Goal: Task Accomplishment & Management: Use online tool/utility

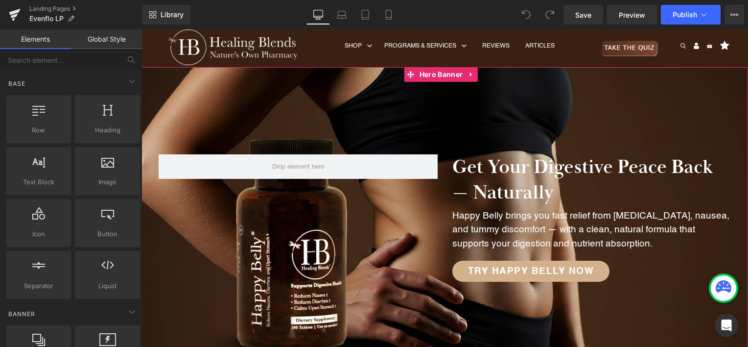
click at [348, 93] on div at bounding box center [445, 218] width 607 height 303
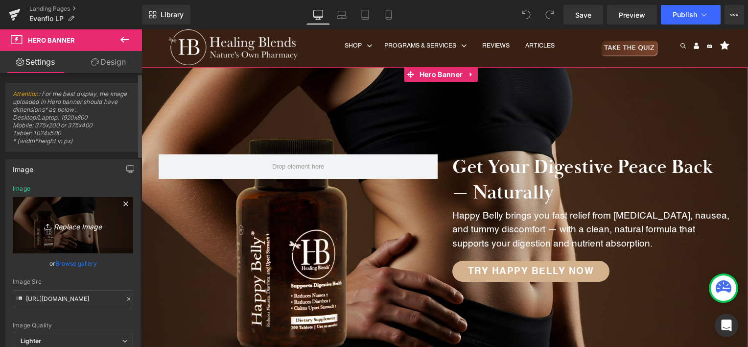
click at [77, 228] on icon "Replace Image" at bounding box center [73, 225] width 78 height 12
type input "C:\fakepath\evenflo hero banner.png"
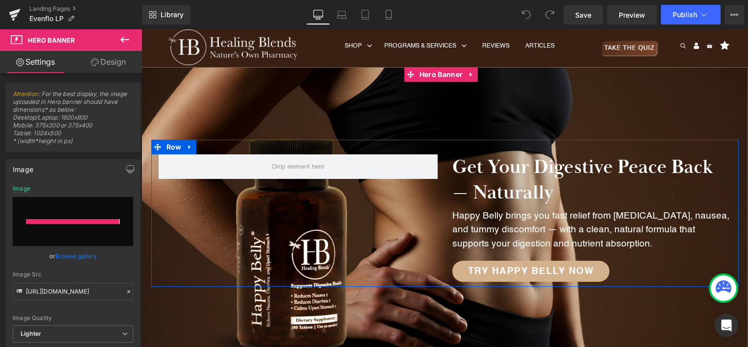
type input "[URL][DOMAIN_NAME]"
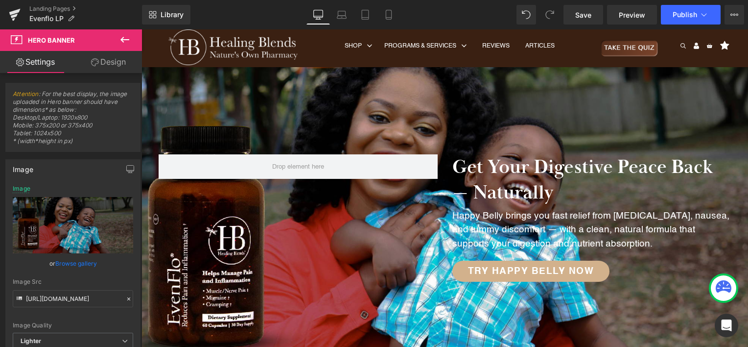
click at [128, 43] on icon at bounding box center [125, 40] width 12 height 12
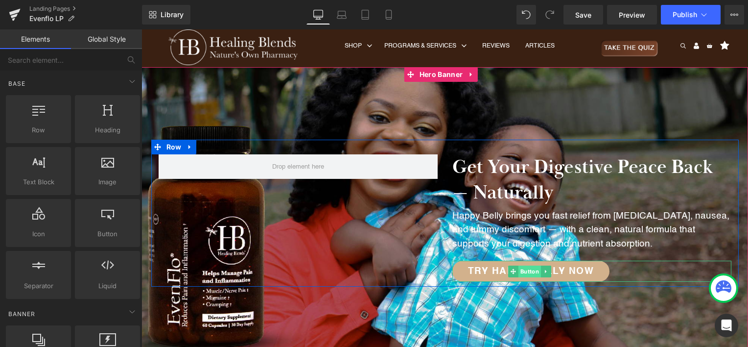
click at [529, 271] on span "Button" at bounding box center [530, 271] width 23 height 12
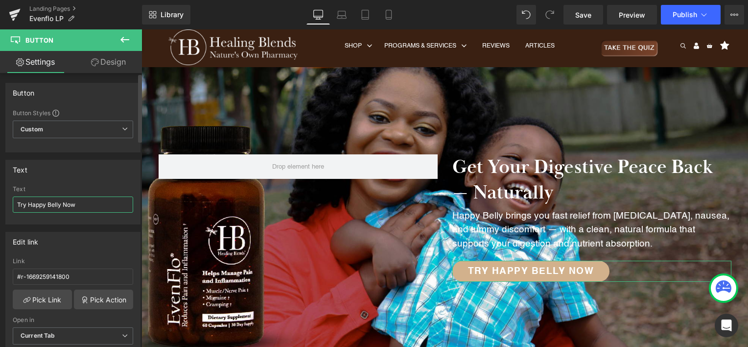
drag, startPoint x: 59, startPoint y: 204, endPoint x: 28, endPoint y: 204, distance: 30.9
click at [28, 204] on input "Try Happy Belly Now" at bounding box center [73, 204] width 121 height 16
type input "Try Evenflo Now"
click at [141, 73] on div "Button Button Styles Custom Custom Setup Global Style Custom Setup Global Style…" at bounding box center [71, 212] width 142 height 278
drag, startPoint x: 80, startPoint y: 273, endPoint x: 0, endPoint y: 275, distance: 79.9
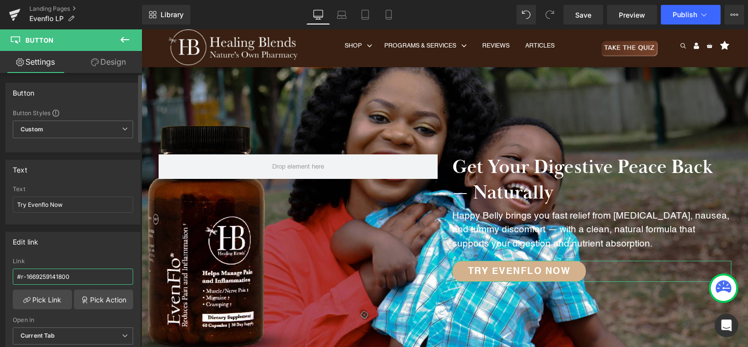
click at [0, 275] on div "Edit link #r-1669259141800 Link #r-1669259141800 Pick Link Pick Action Current …" at bounding box center [73, 291] width 146 height 134
paste input "[URL][DOMAIN_NAME]"
type input "[URL][DOMAIN_NAME]"
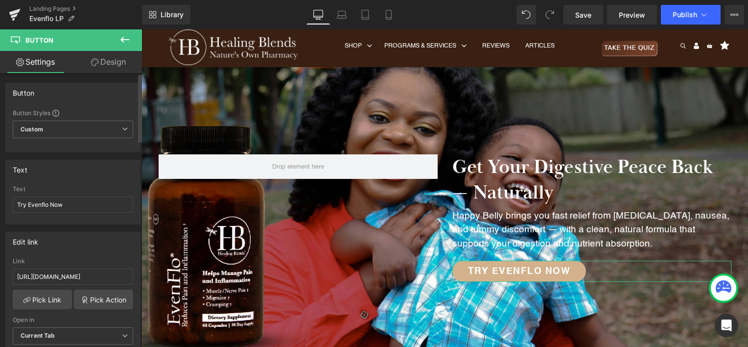
click at [78, 255] on div "Edit link [URL][DOMAIN_NAME] Link [URL][DOMAIN_NAME] Pick Link Pick Action Curr…" at bounding box center [72, 295] width 135 height 127
click at [594, 16] on link "Save" at bounding box center [584, 15] width 40 height 20
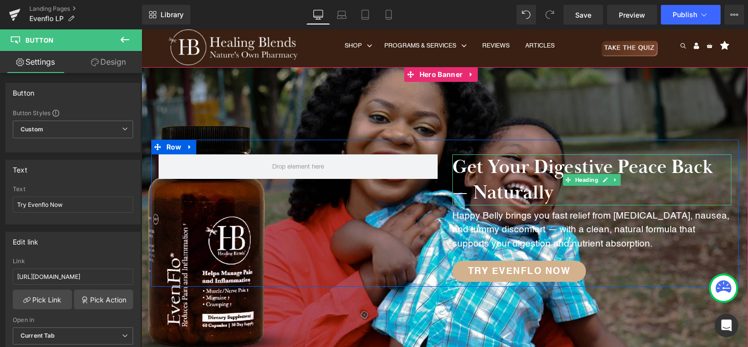
click at [530, 181] on h2 "Get Your Digestive Peace Back — Naturally" at bounding box center [592, 179] width 279 height 51
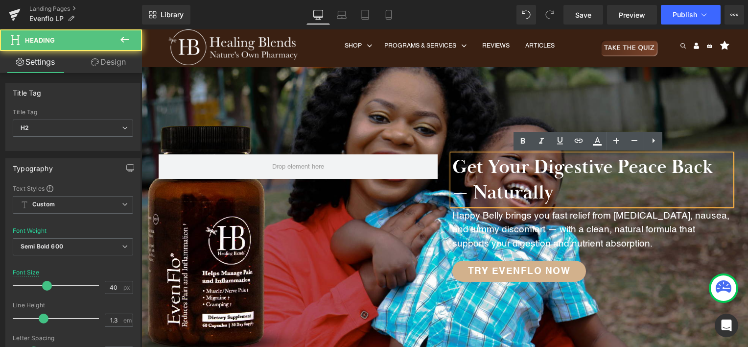
drag, startPoint x: 552, startPoint y: 193, endPoint x: 447, endPoint y: 164, distance: 108.1
click at [453, 164] on div "Get Your Digestive Peace Back — Naturally" at bounding box center [592, 179] width 279 height 51
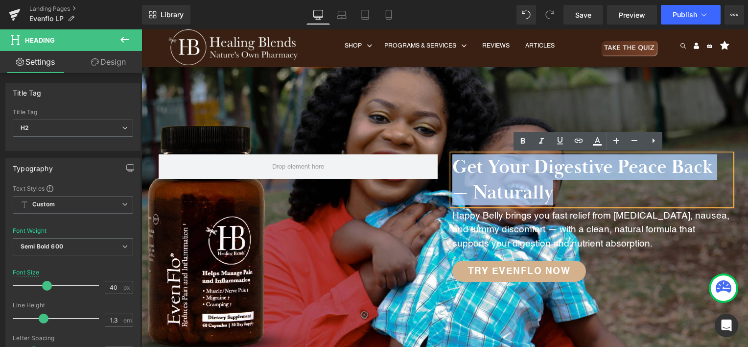
drag, startPoint x: 551, startPoint y: 187, endPoint x: 449, endPoint y: 168, distance: 103.2
click at [453, 168] on h2 "Get Your Digestive Peace Back — Naturally" at bounding box center [592, 179] width 279 height 51
paste div
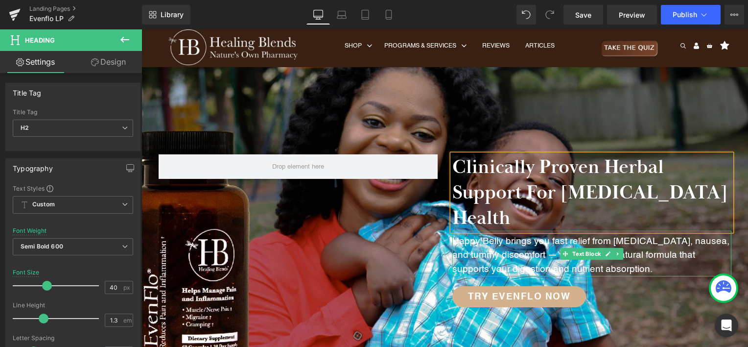
click at [494, 235] on p "Happy Belly brings you fast relief from [MEDICAL_DATA], nausea, and tummy disco…" at bounding box center [592, 256] width 279 height 42
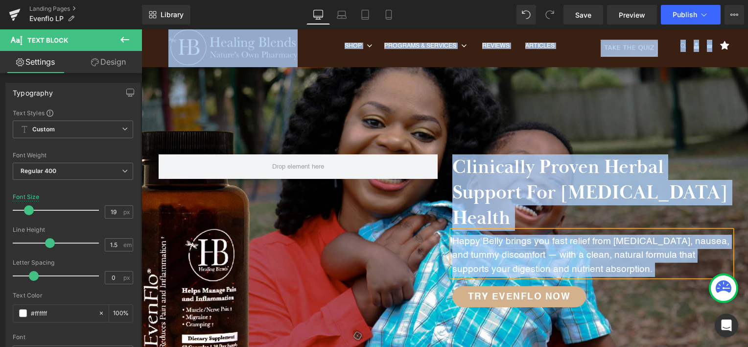
click at [494, 235] on p "Happy Belly brings you fast relief from [MEDICAL_DATA], nausea, and tummy disco…" at bounding box center [592, 256] width 279 height 42
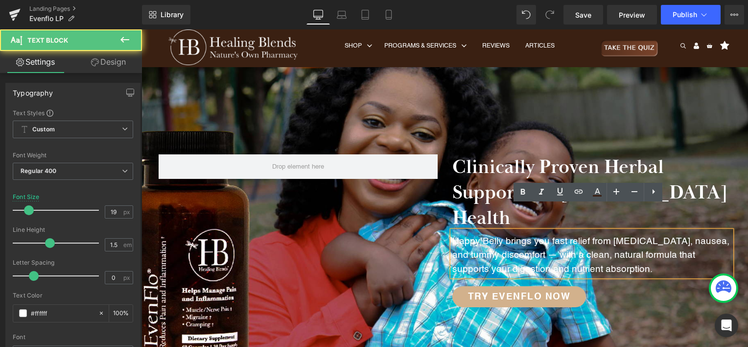
click at [494, 235] on p "Happy Belly brings you fast relief from [MEDICAL_DATA], nausea, and tummy disco…" at bounding box center [592, 256] width 279 height 42
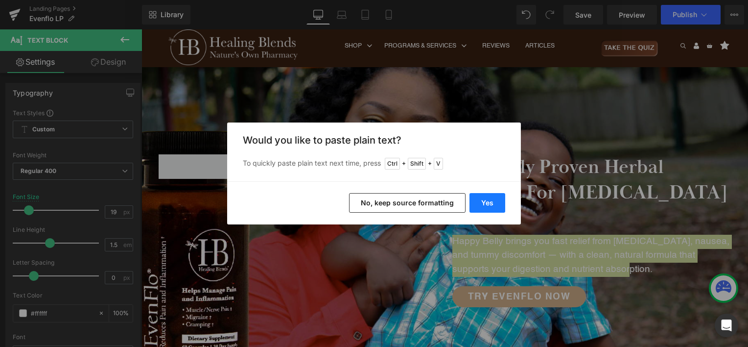
click at [486, 202] on button "Yes" at bounding box center [488, 203] width 36 height 20
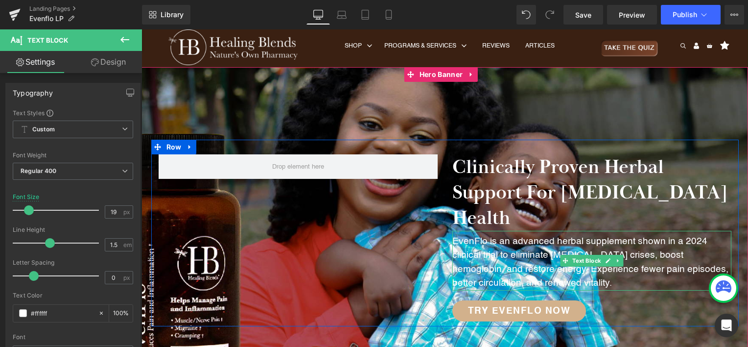
click at [509, 235] on p "EvenFlo is an advanced herbal supplement shown in a 2024 clinical trial to elim…" at bounding box center [592, 263] width 279 height 56
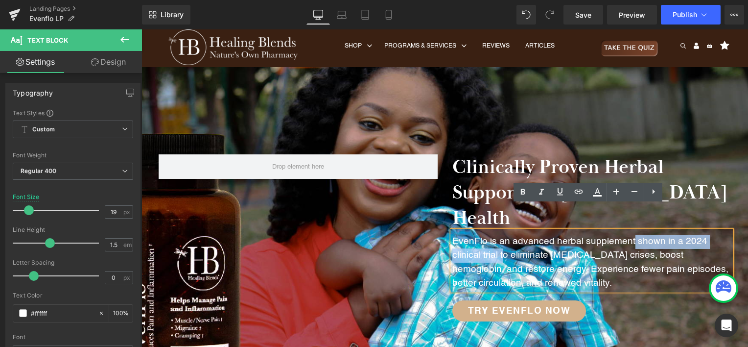
drag, startPoint x: 627, startPoint y: 214, endPoint x: 500, endPoint y: 230, distance: 128.4
click at [500, 235] on p "EvenFlo is an advanced herbal supplement shown in a 2024 clinical trial to elim…" at bounding box center [592, 263] width 279 height 56
click at [568, 237] on p "EvenFlo is an advanced herbal supplement shown in a 2024 clinical trial to elim…" at bounding box center [592, 263] width 279 height 56
drag, startPoint x: 629, startPoint y: 217, endPoint x: 506, endPoint y: 228, distance: 124.5
click at [506, 235] on p "EvenFlo is an advanced herbal supplement shown in a 2024 clinical trial to elim…" at bounding box center [592, 263] width 279 height 56
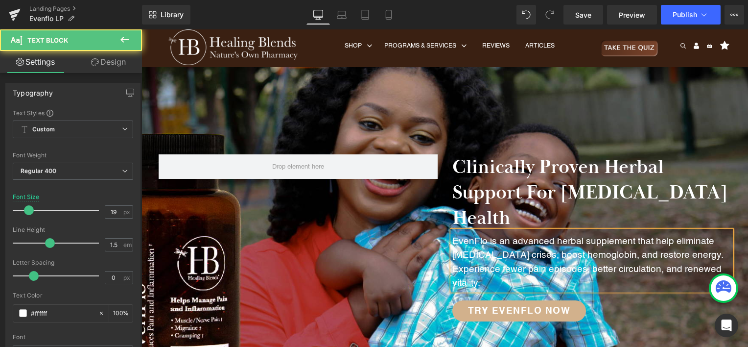
click at [697, 235] on p "EvenFlo is an advanced herbal supplement that help eliminate [MEDICAL_DATA] cri…" at bounding box center [592, 263] width 279 height 56
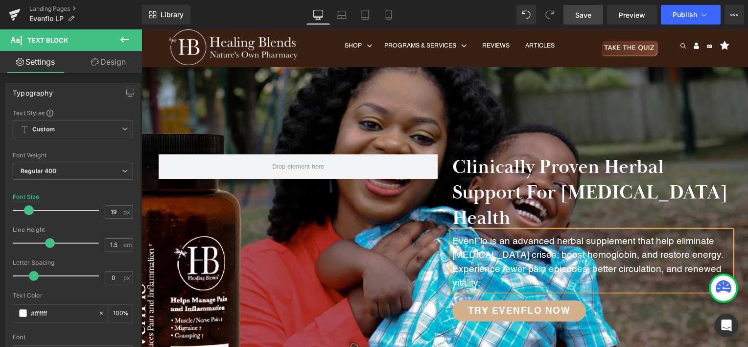
click at [584, 17] on span "Save" at bounding box center [584, 15] width 16 height 10
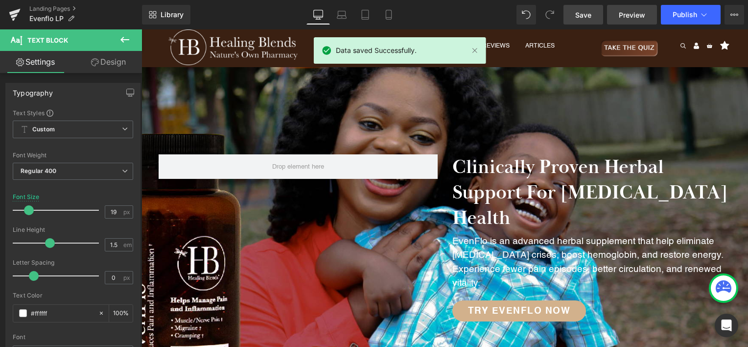
click at [633, 18] on span "Preview" at bounding box center [632, 15] width 26 height 10
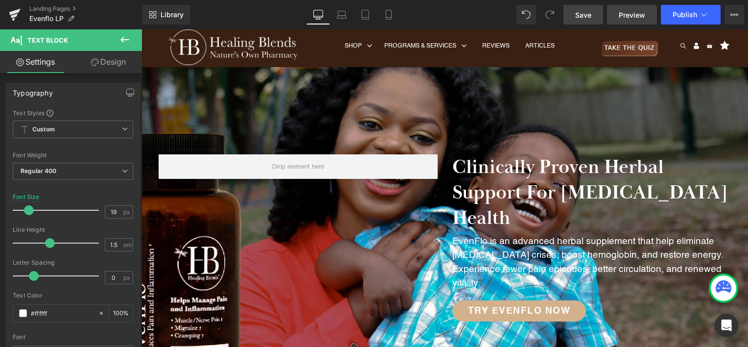
click at [633, 18] on span "Preview" at bounding box center [632, 15] width 26 height 10
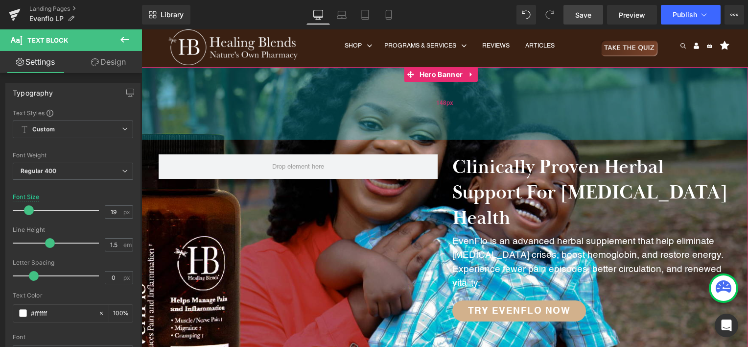
click at [363, 103] on div "148px" at bounding box center [445, 103] width 607 height 72
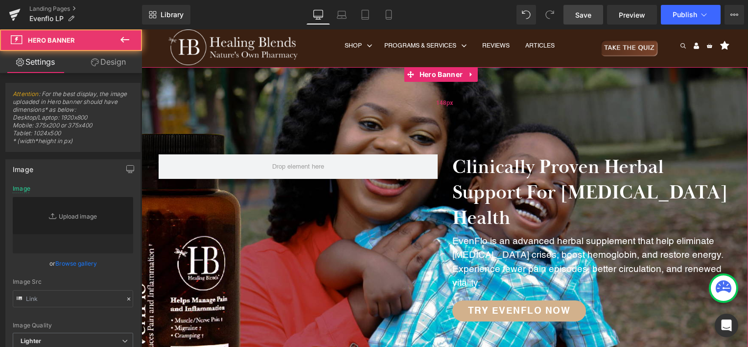
type input "[URL][DOMAIN_NAME]"
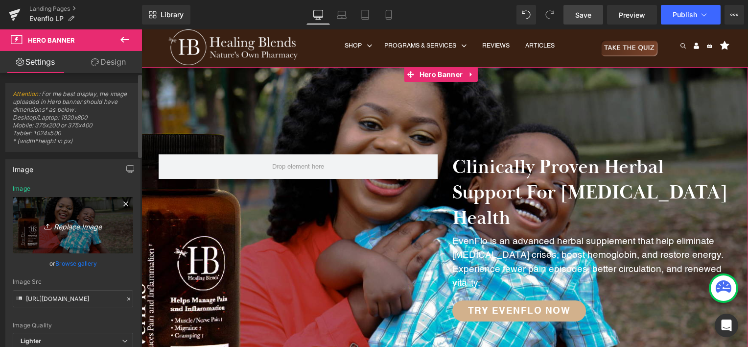
click at [75, 226] on icon "Replace Image" at bounding box center [73, 225] width 78 height 12
type input "C:\fakepath\Evenflo Hero Banner.png"
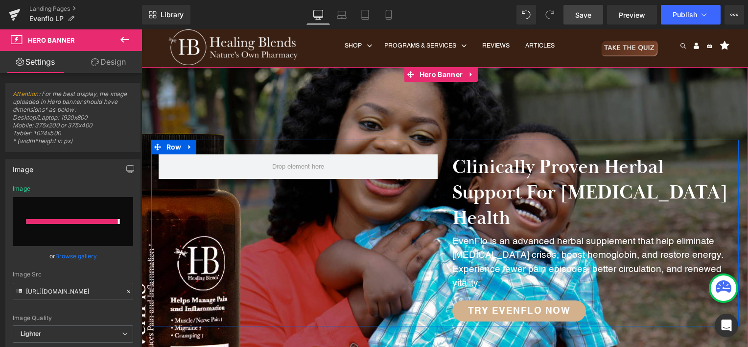
type input "[URL][DOMAIN_NAME]"
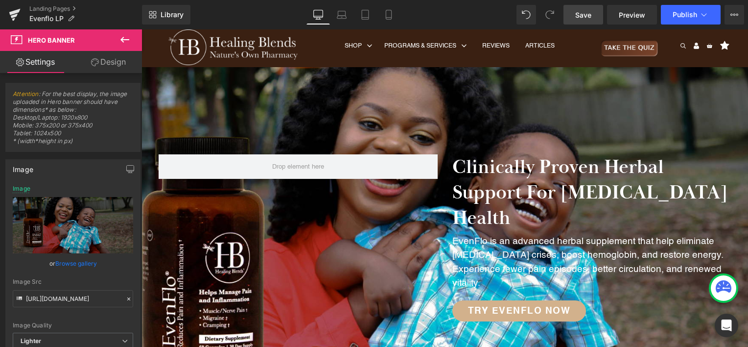
click at [584, 15] on span "Save" at bounding box center [584, 15] width 16 height 10
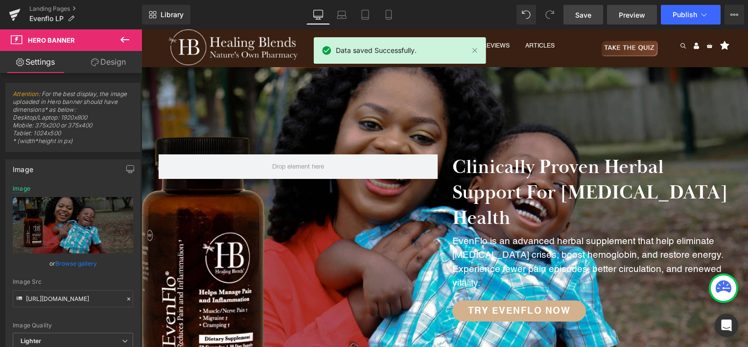
click at [633, 20] on link "Preview" at bounding box center [632, 15] width 50 height 20
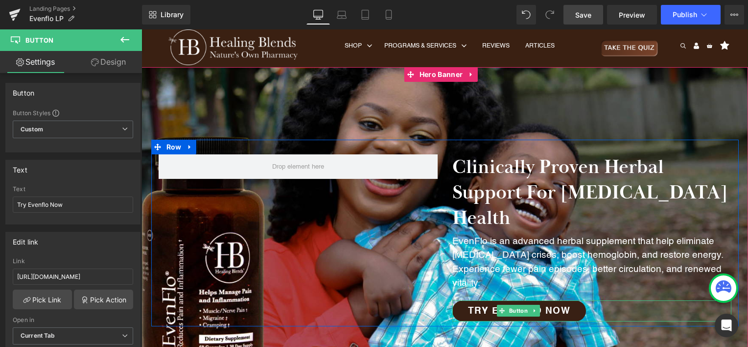
click at [541, 306] on span "Try Evenflo Now" at bounding box center [519, 310] width 103 height 9
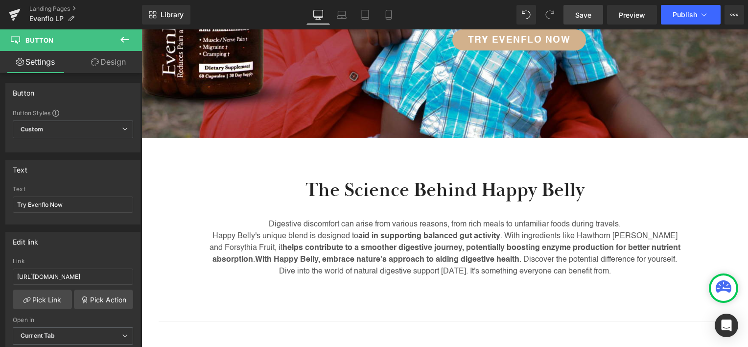
scroll to position [277, 0]
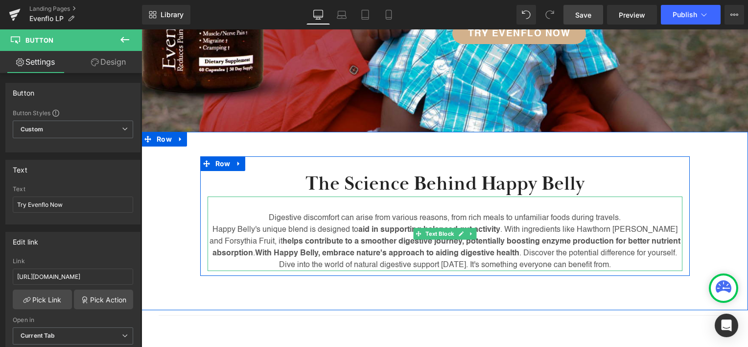
click at [375, 249] on span "With Happy Belly, embrace nature's approach to aiding digestive health" at bounding box center [387, 253] width 265 height 8
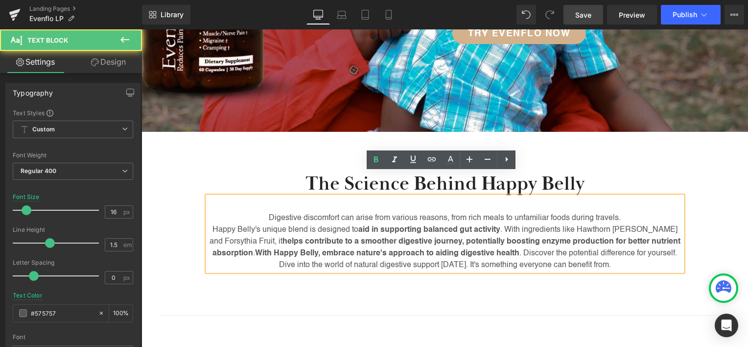
click at [375, 249] on span "With Happy Belly, embrace nature's approach to aiding digestive health" at bounding box center [387, 253] width 265 height 8
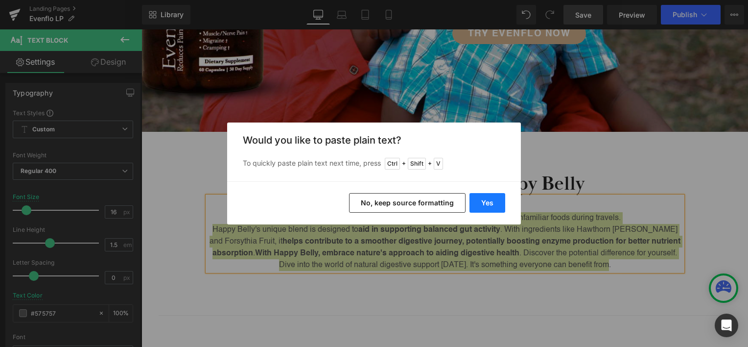
click at [484, 200] on button "Yes" at bounding box center [488, 203] width 36 height 20
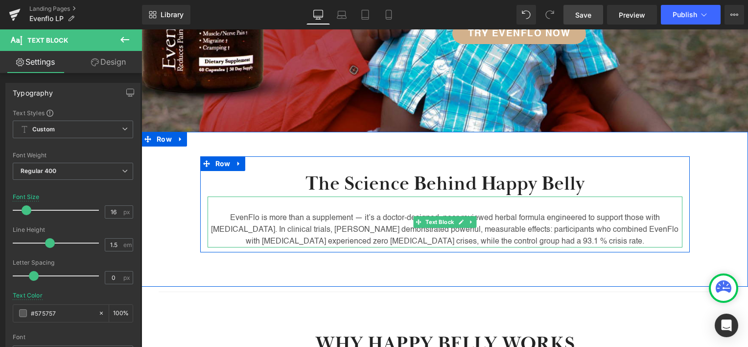
click at [517, 212] on p "EvenFlo is more than a supplement — it’s a doctor-designed, peer-reviewed herba…" at bounding box center [445, 229] width 475 height 35
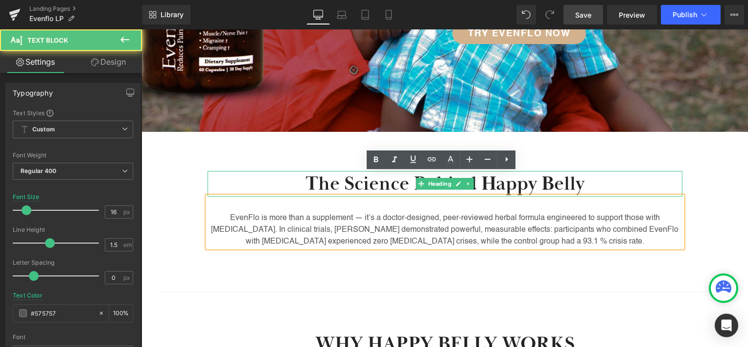
click at [549, 171] on h2 "The Science Behind Happy Belly" at bounding box center [445, 183] width 475 height 25
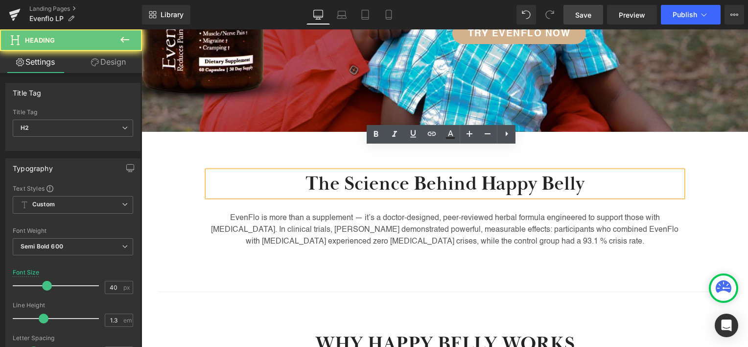
click at [526, 171] on h2 "The Science Behind Happy Belly" at bounding box center [445, 183] width 475 height 25
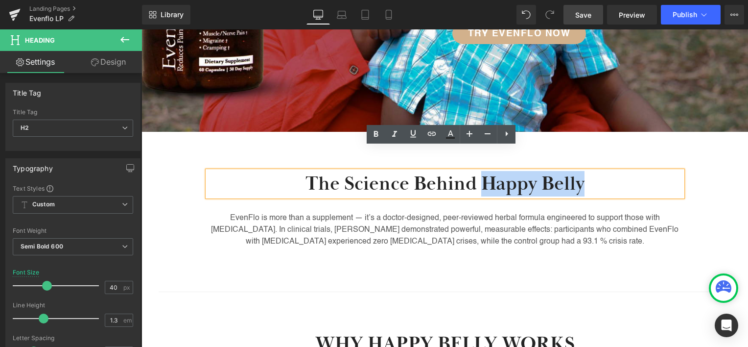
drag, startPoint x: 526, startPoint y: 155, endPoint x: 542, endPoint y: 157, distance: 16.8
click at [542, 171] on h2 "The Science Behind Happy Belly" at bounding box center [445, 183] width 475 height 25
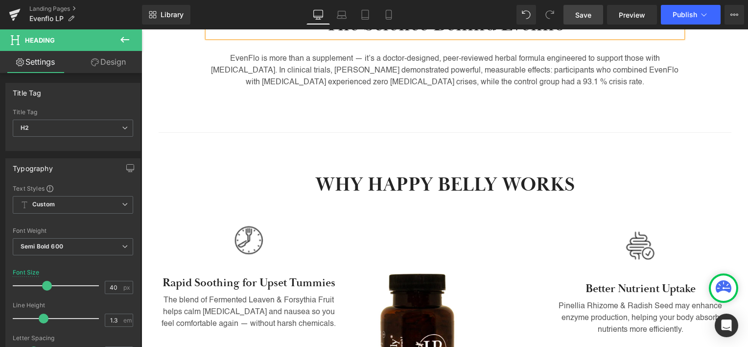
scroll to position [473, 0]
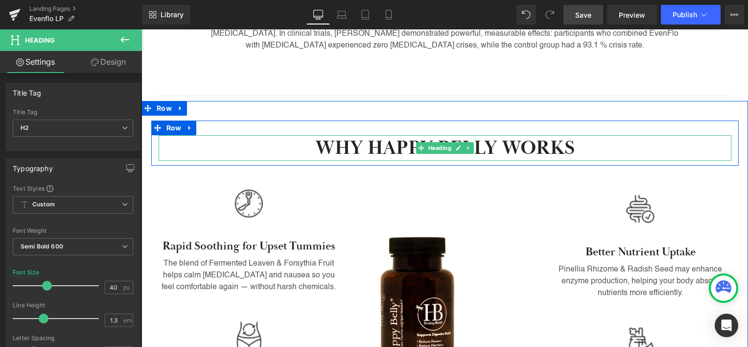
click at [402, 135] on h2 "WHY HAPPY BELLY WORKS" at bounding box center [445, 147] width 573 height 25
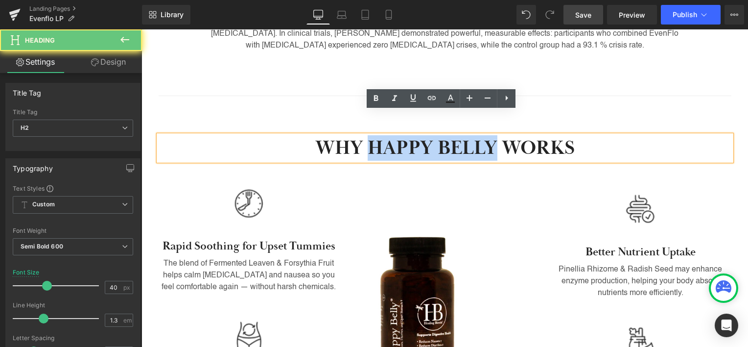
drag, startPoint x: 402, startPoint y: 121, endPoint x: 441, endPoint y: 120, distance: 38.7
click at [441, 135] on h2 "WHY HAPPY BELLY WORKS" at bounding box center [445, 147] width 573 height 25
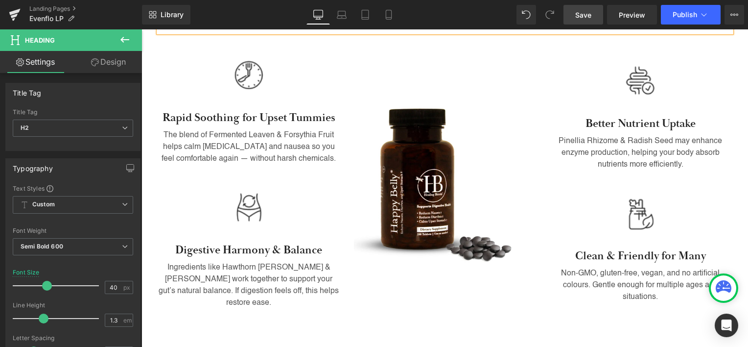
scroll to position [571, 0]
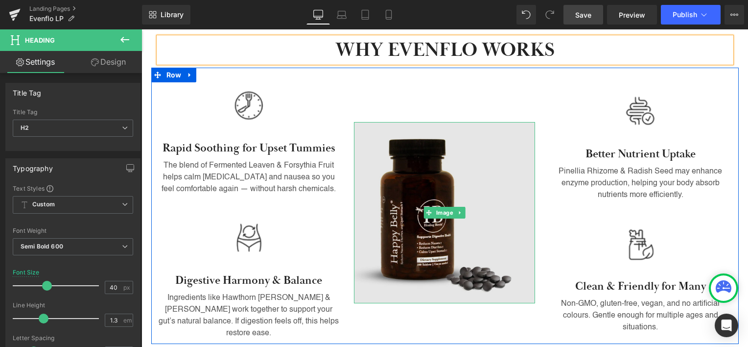
click at [451, 201] on img at bounding box center [444, 212] width 181 height 181
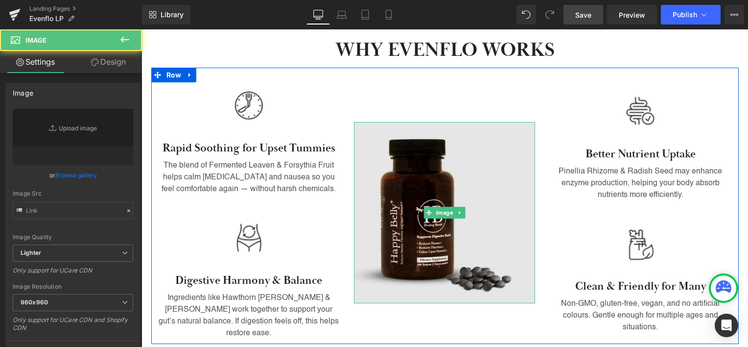
type input "[URL][DOMAIN_NAME]"
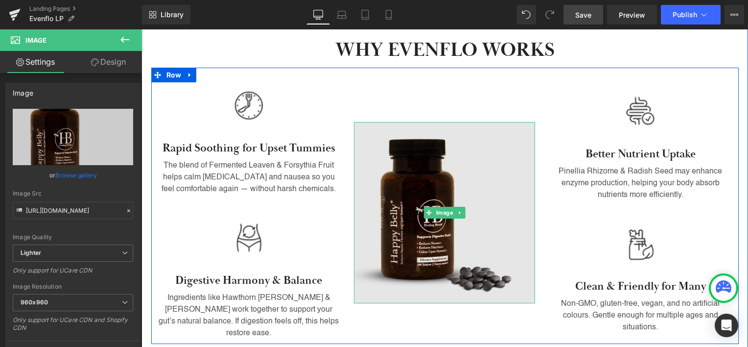
click at [397, 171] on img at bounding box center [444, 212] width 181 height 181
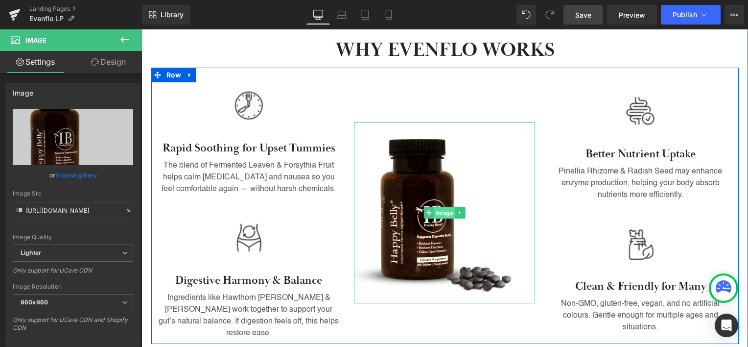
click at [434, 207] on span "Image" at bounding box center [444, 213] width 21 height 12
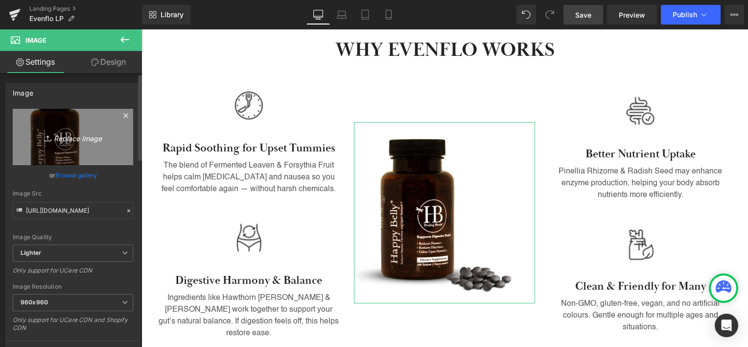
click at [72, 137] on icon "Replace Image" at bounding box center [73, 137] width 78 height 12
type input "C:\fakepath\Evenflo-2.png"
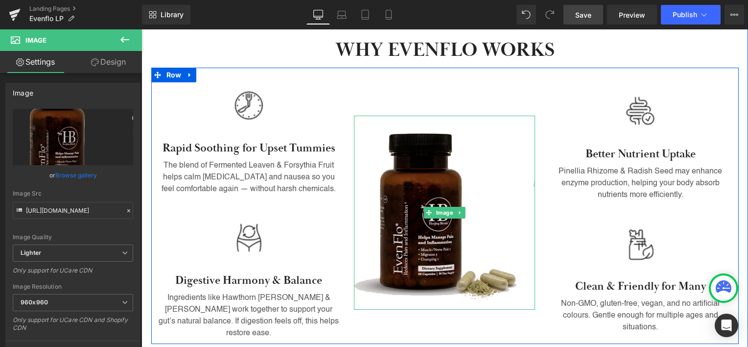
type input "[URL][DOMAIN_NAME]"
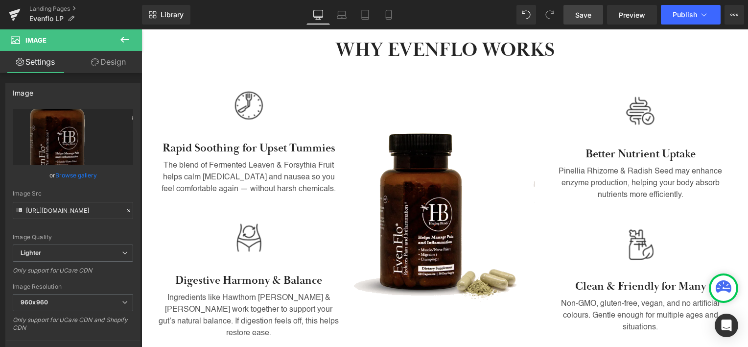
click at [583, 9] on link "Save" at bounding box center [584, 15] width 40 height 20
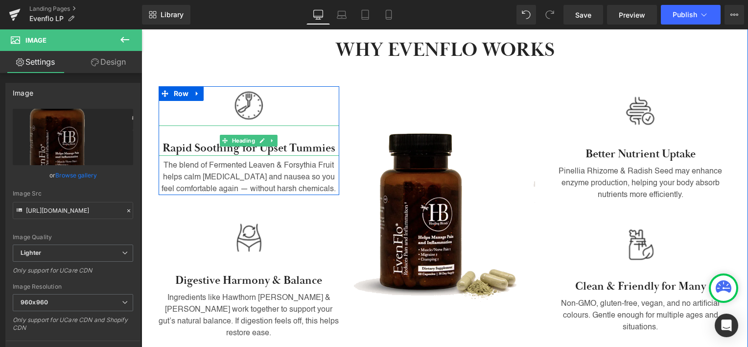
click at [293, 141] on h3 "Rapid Soothing for Upset Tummies" at bounding box center [249, 148] width 181 height 15
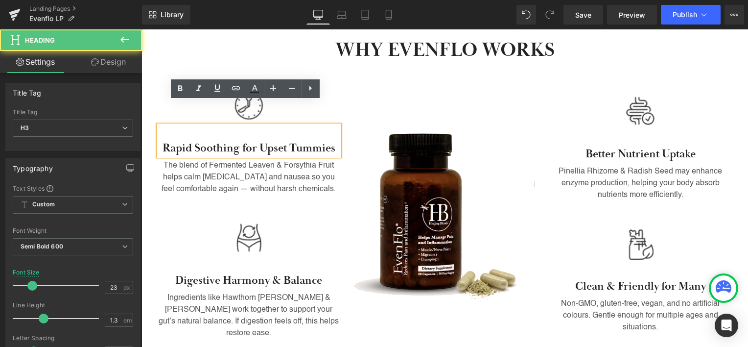
click at [290, 141] on h3 "Rapid Soothing for Upset Tummies" at bounding box center [249, 148] width 181 height 15
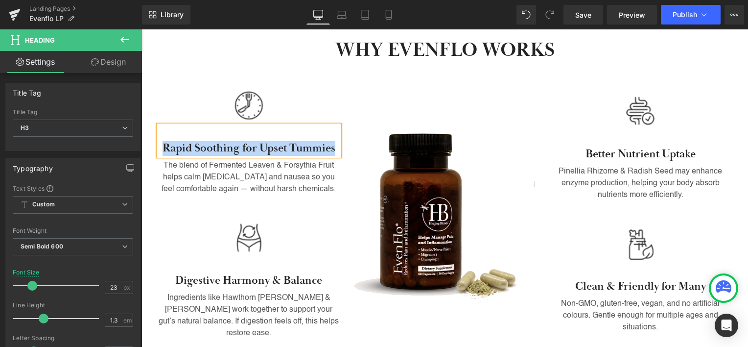
paste div
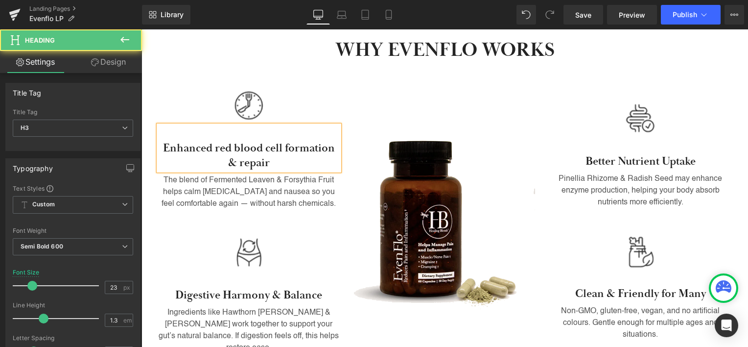
click at [215, 141] on h3 "Enhanced red blood cell formation & repair" at bounding box center [249, 155] width 181 height 29
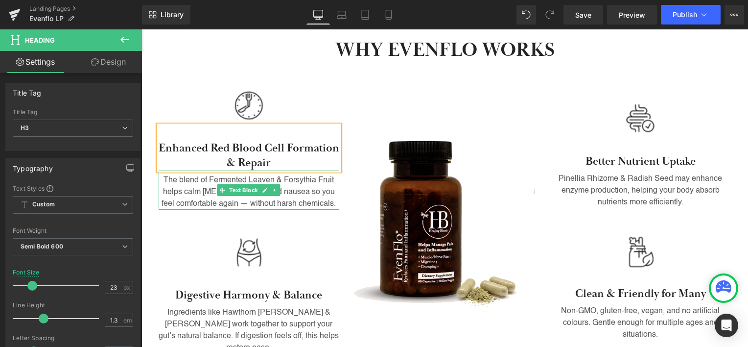
click at [284, 174] on p "The blend of Fermented Leaven & Forsythia Fruit helps calm [MEDICAL_DATA] and n…" at bounding box center [249, 191] width 181 height 35
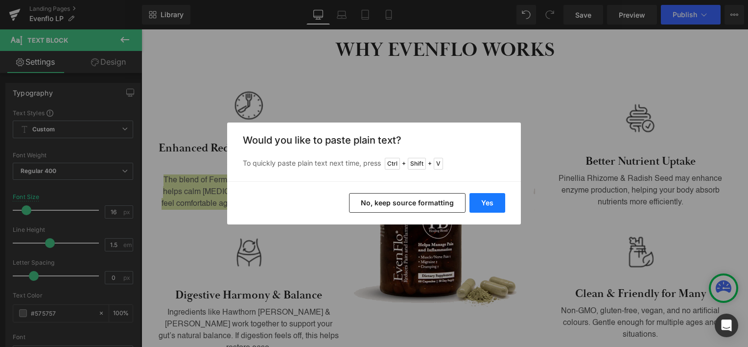
click at [486, 199] on button "Yes" at bounding box center [488, 203] width 36 height 20
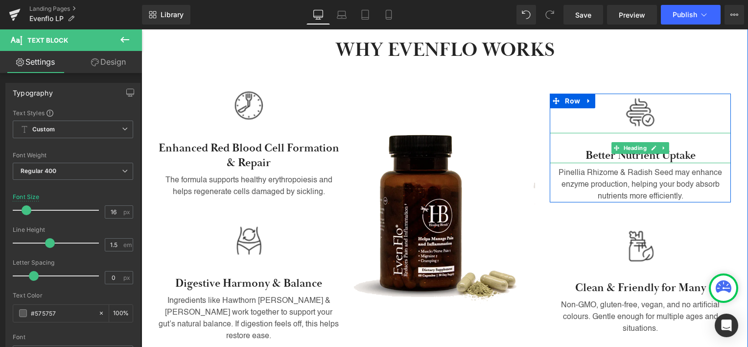
click at [590, 148] on h3 "Better Nutrient Uptake" at bounding box center [640, 155] width 181 height 15
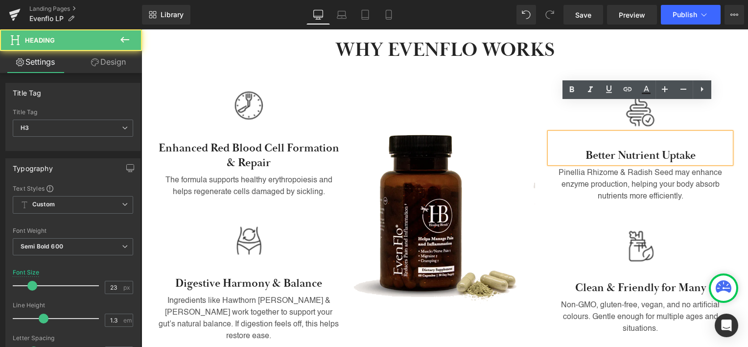
click at [591, 148] on h3 "Better Nutrient Uptake" at bounding box center [640, 155] width 181 height 15
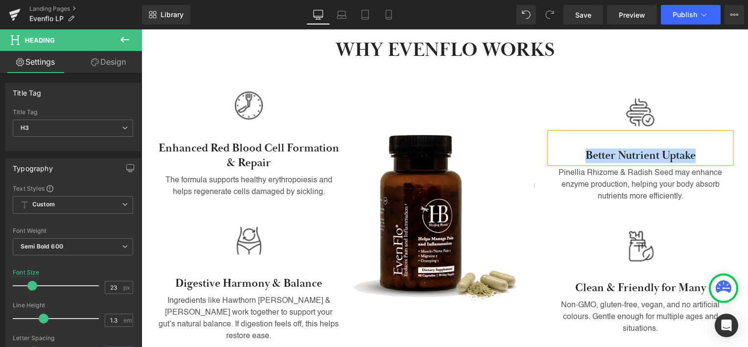
paste div
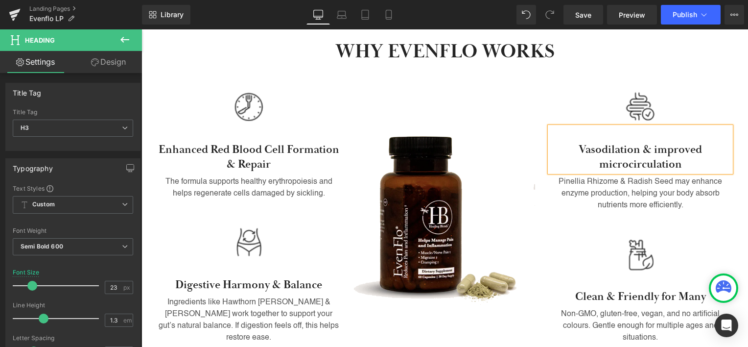
click at [652, 143] on h3 "Vasodilation & improved microcirculation" at bounding box center [640, 157] width 181 height 29
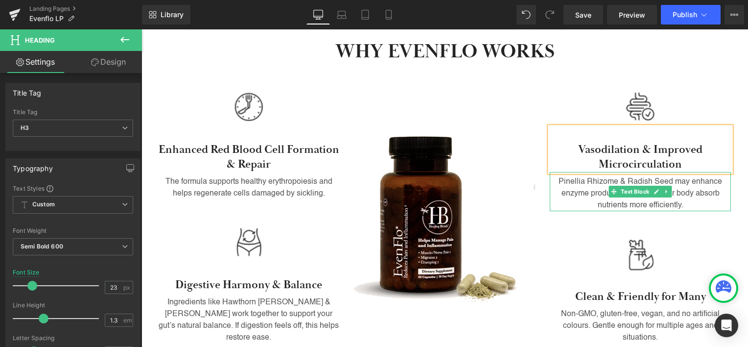
drag, startPoint x: 578, startPoint y: 161, endPoint x: 600, endPoint y: 159, distance: 22.1
click at [578, 176] on p "Pinellia Rhizome & Radish Seed may enhance enzyme production, helping your body…" at bounding box center [640, 193] width 181 height 35
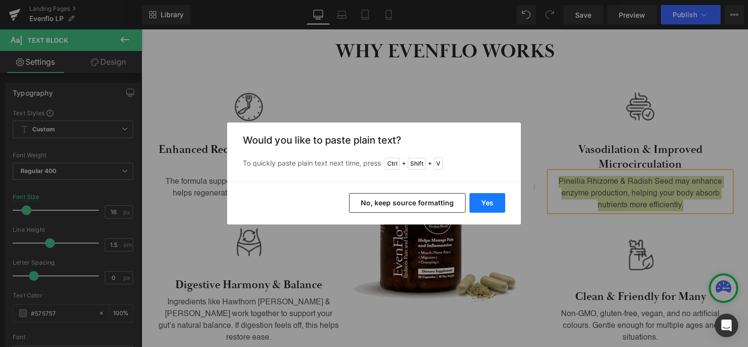
click at [484, 201] on button "Yes" at bounding box center [488, 203] width 36 height 20
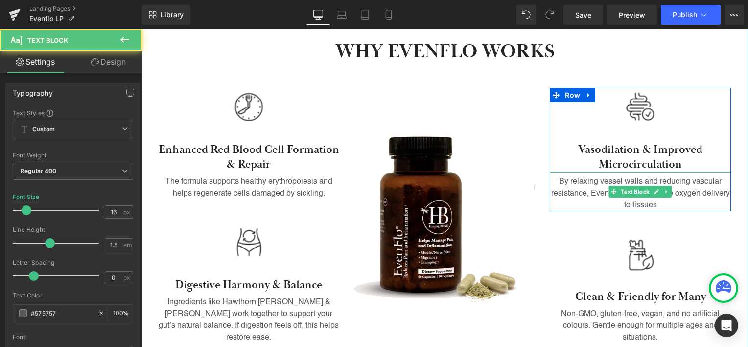
click at [659, 177] on p "By relaxing vessel walls and reducing vascular resistance, EvenFlo helps increa…" at bounding box center [640, 193] width 181 height 35
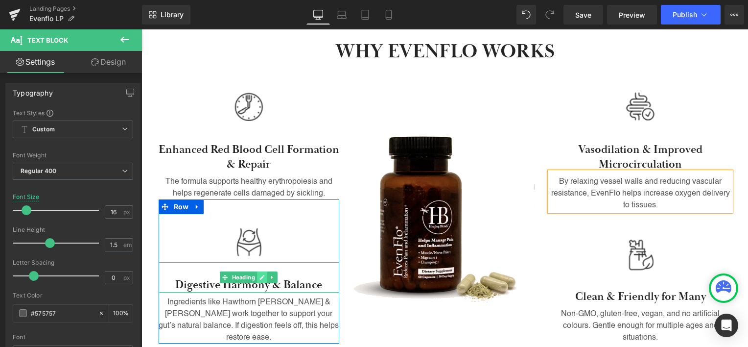
click at [258, 271] on link at bounding box center [263, 277] width 10 height 12
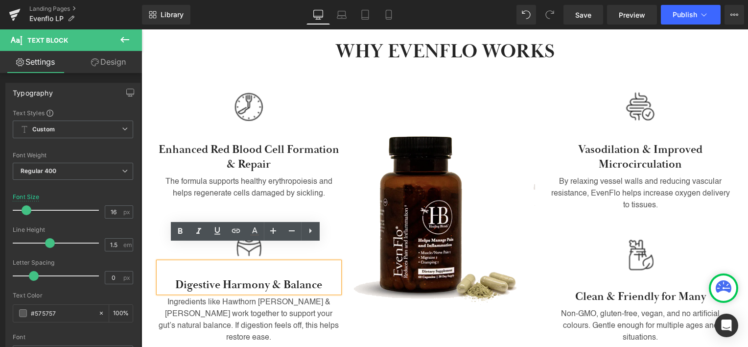
click at [251, 278] on h3 "Digestive Harmony & Balance" at bounding box center [249, 285] width 181 height 15
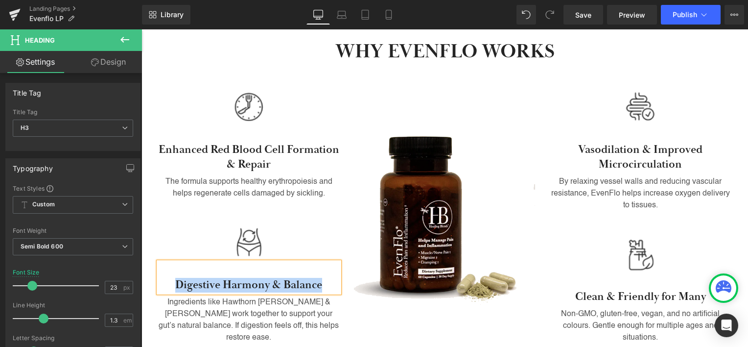
paste div
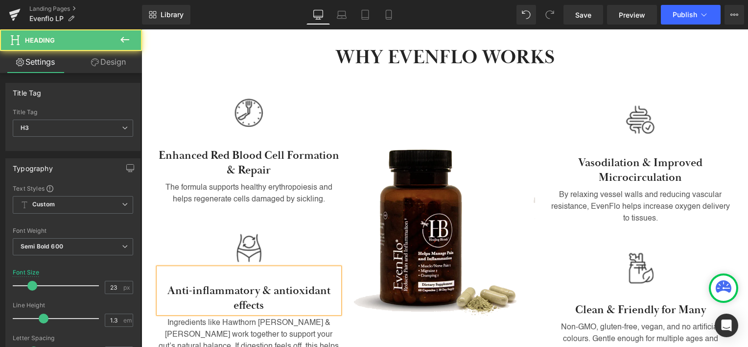
click at [278, 284] on h3 "Anti-inflammatory & antioxidant effects" at bounding box center [249, 298] width 181 height 29
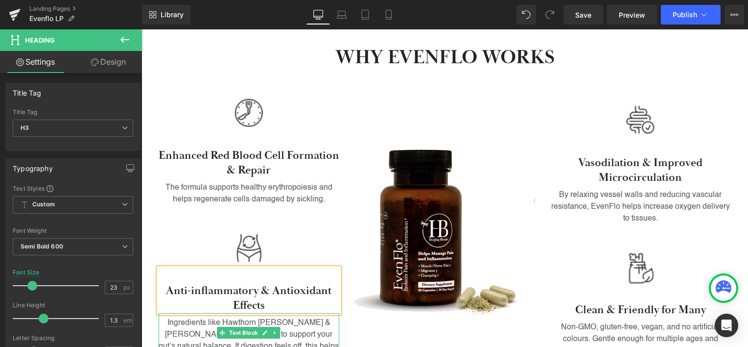
click at [285, 317] on p "Ingredients like Hawthorn [PERSON_NAME] & [PERSON_NAME] work together to suppor…" at bounding box center [249, 340] width 181 height 47
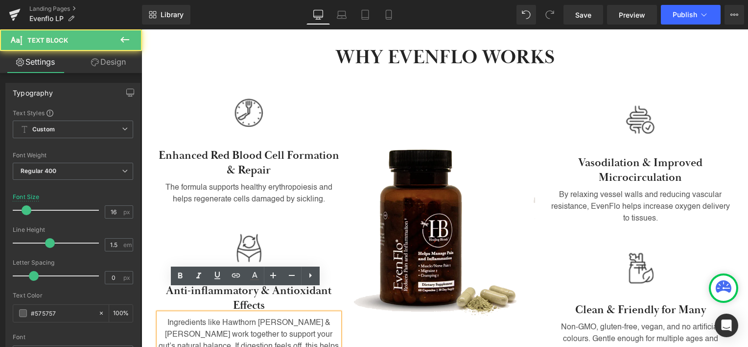
click at [294, 317] on p "Ingredients like Hawthorn [PERSON_NAME] & [PERSON_NAME] work together to suppor…" at bounding box center [249, 340] width 181 height 47
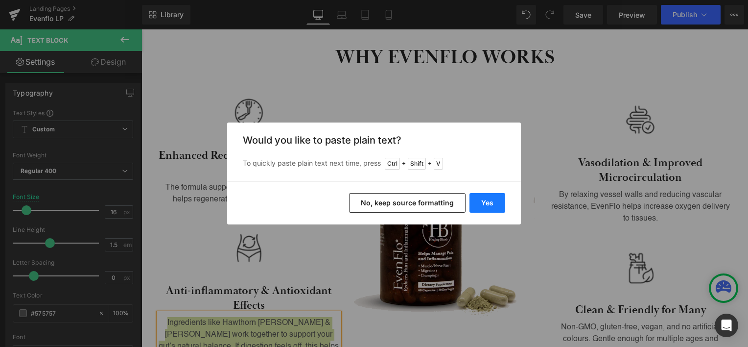
click at [488, 199] on button "Yes" at bounding box center [488, 203] width 36 height 20
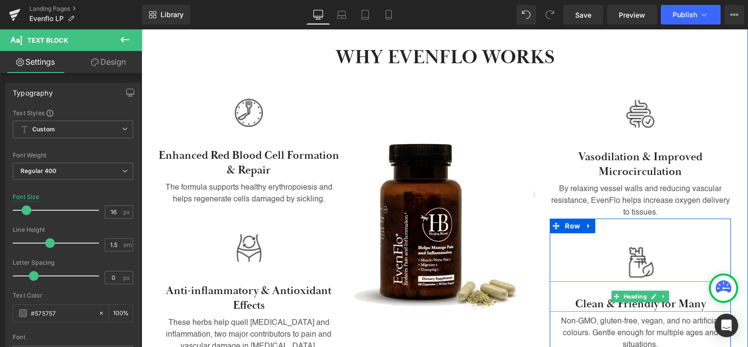
click at [627, 297] on h3 "Clean & Friendly for Many" at bounding box center [640, 304] width 181 height 15
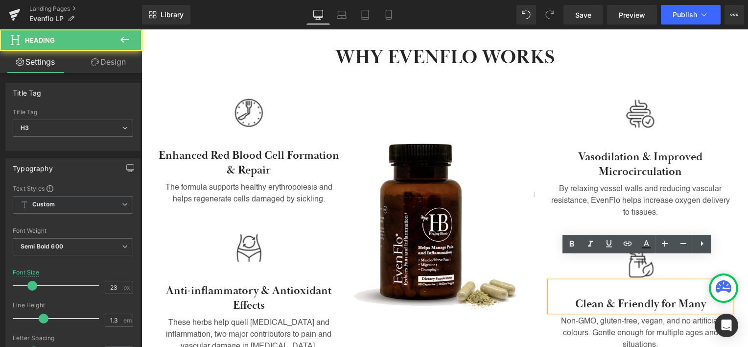
click at [631, 297] on h3 "Clean & Friendly for Many" at bounding box center [640, 304] width 181 height 15
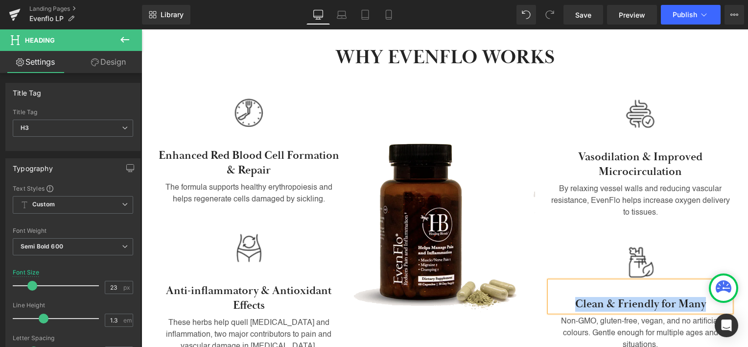
paste div
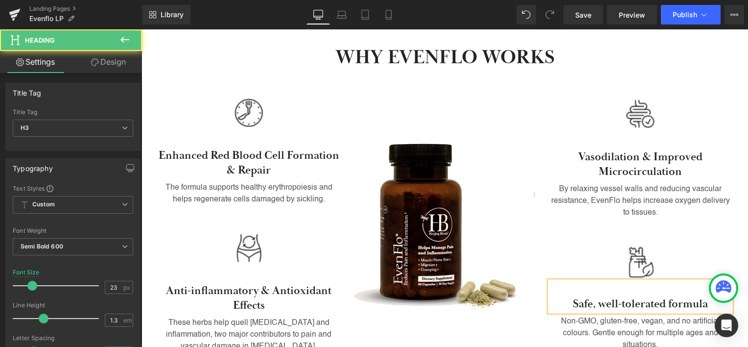
click at [666, 297] on h3 "Safe, well-tolerated formula" at bounding box center [640, 304] width 181 height 15
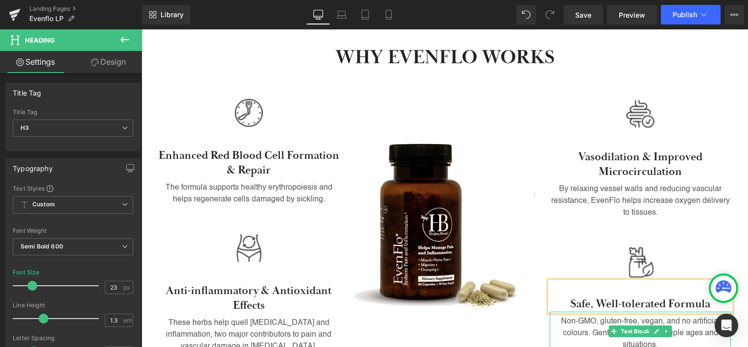
click at [654, 328] on icon at bounding box center [656, 331] width 5 height 6
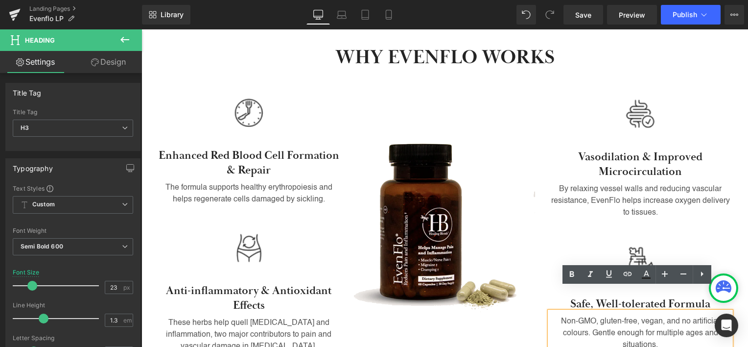
click at [653, 315] on p "Non-GMO, gluten-free, vegan, and no artificial colours. Gentle enough for multi…" at bounding box center [640, 332] width 181 height 35
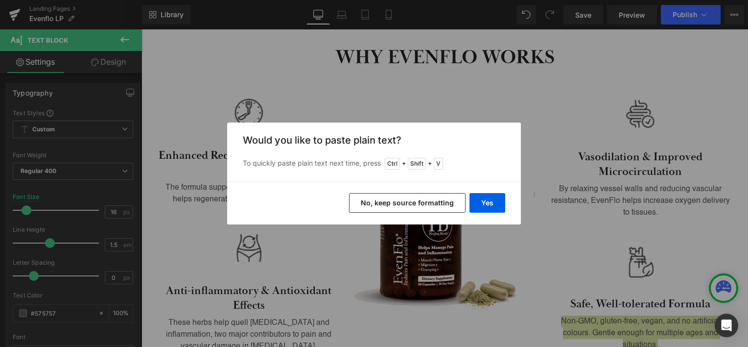
click at [486, 192] on div "Yes No, keep source formatting" at bounding box center [374, 202] width 294 height 43
click at [485, 201] on button "Yes" at bounding box center [488, 203] width 36 height 20
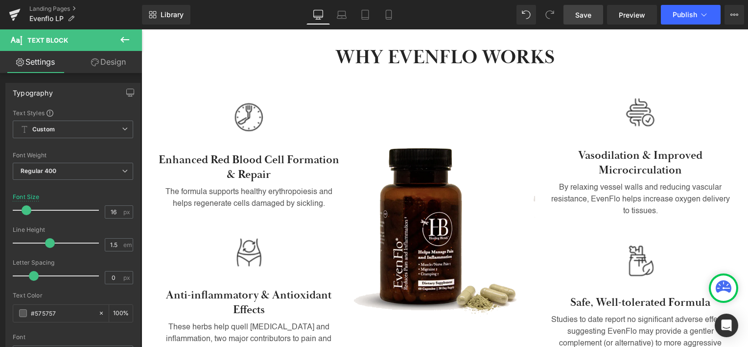
click at [594, 7] on link "Save" at bounding box center [584, 15] width 40 height 20
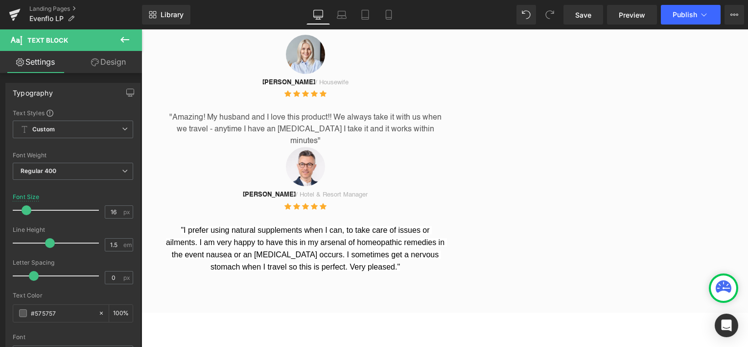
scroll to position [1201, 0]
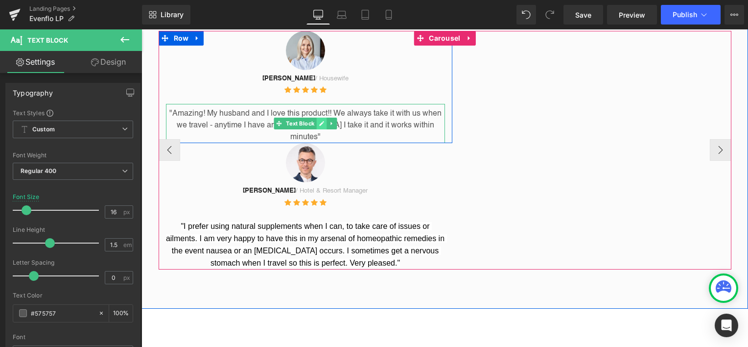
click at [319, 121] on icon at bounding box center [321, 124] width 5 height 6
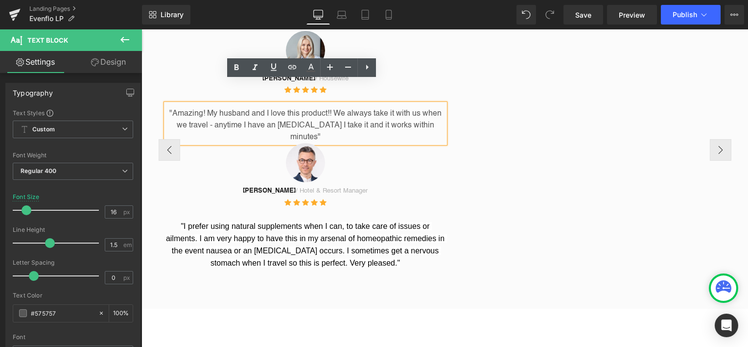
click at [318, 108] on p ""Amazing! My husband and I love this product!! We always take it with us when w…" at bounding box center [305, 125] width 279 height 35
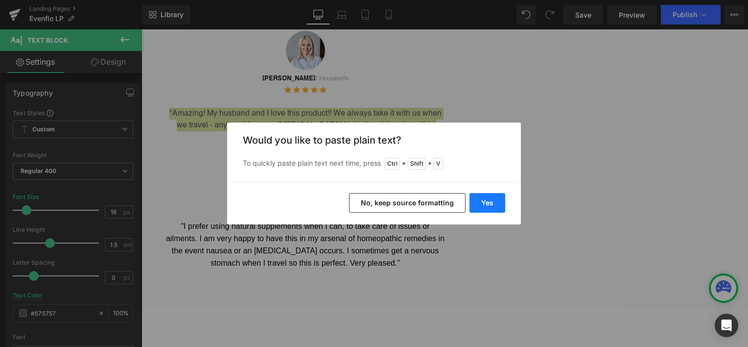
click at [488, 203] on button "Yes" at bounding box center [488, 203] width 36 height 20
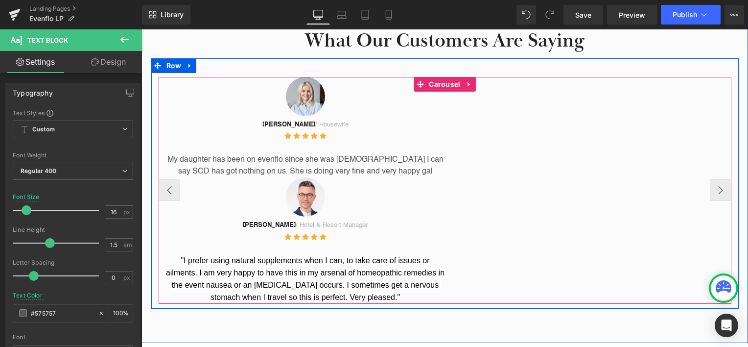
scroll to position [1152, 0]
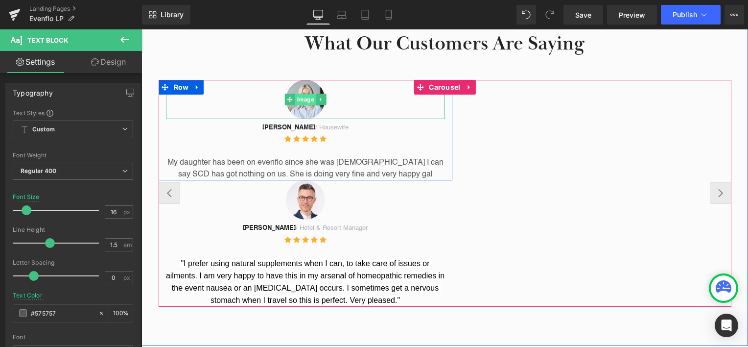
click at [297, 94] on span "Image" at bounding box center [305, 100] width 21 height 12
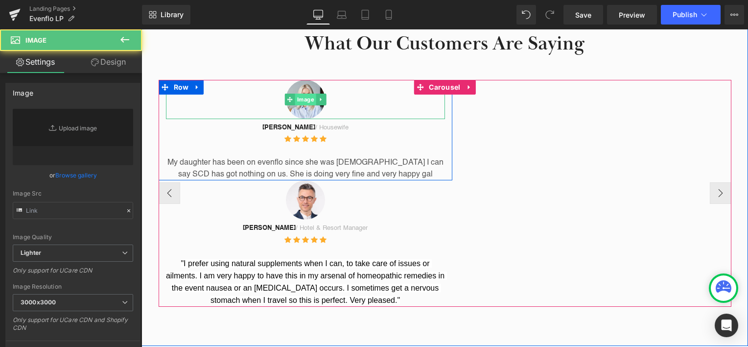
type input "[URL][DOMAIN_NAME][PERSON_NAME]"
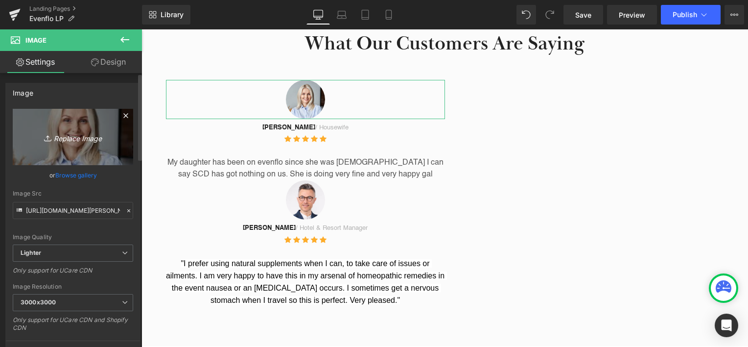
click at [72, 133] on icon "Replace Image" at bounding box center [73, 137] width 78 height 12
type input "C:\fakepath\vpdIwySEp.jpg"
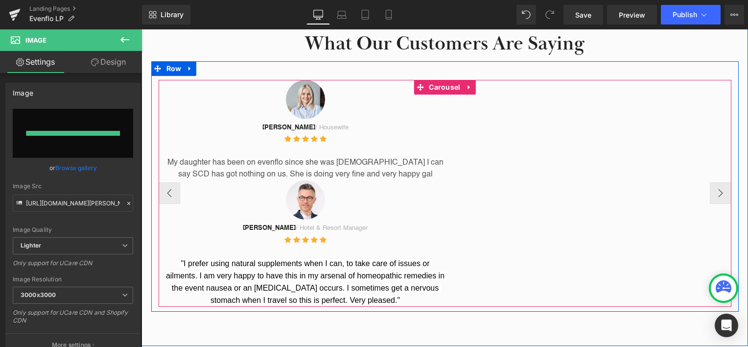
type input "[URL][DOMAIN_NAME]"
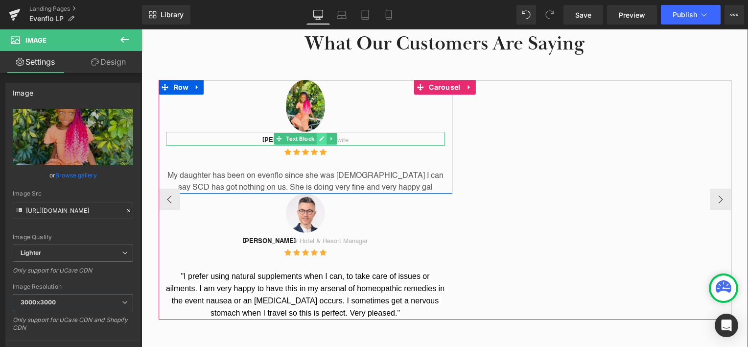
click at [320, 136] on icon at bounding box center [321, 139] width 5 height 6
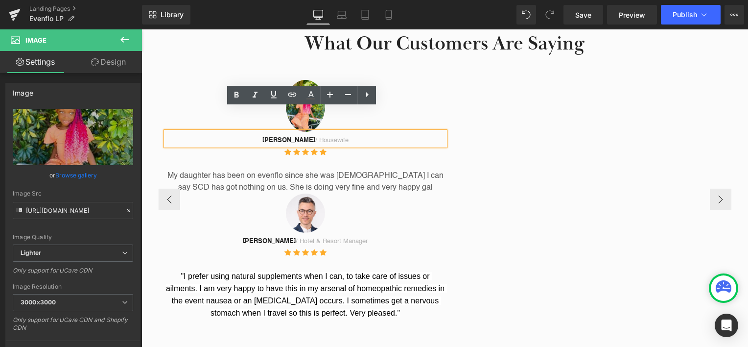
click at [324, 136] on p "[PERSON_NAME] / Housewife" at bounding box center [305, 141] width 279 height 10
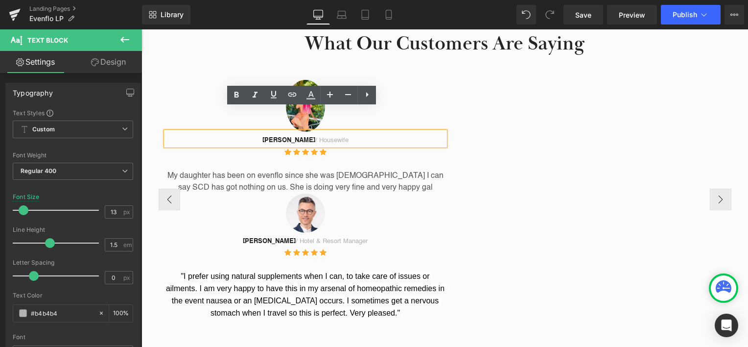
click at [292, 137] on strong "[PERSON_NAME]" at bounding box center [289, 140] width 53 height 6
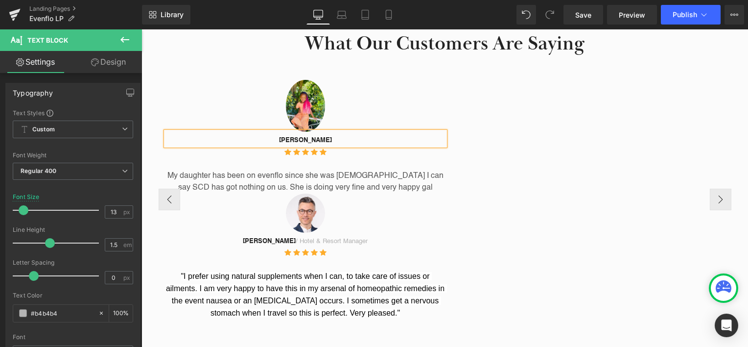
click at [539, 178] on div "Image [PERSON_NAME] Text Block Icon Icon Icon Icon Icon Icon List Hoz My daught…" at bounding box center [445, 200] width 573 height 240
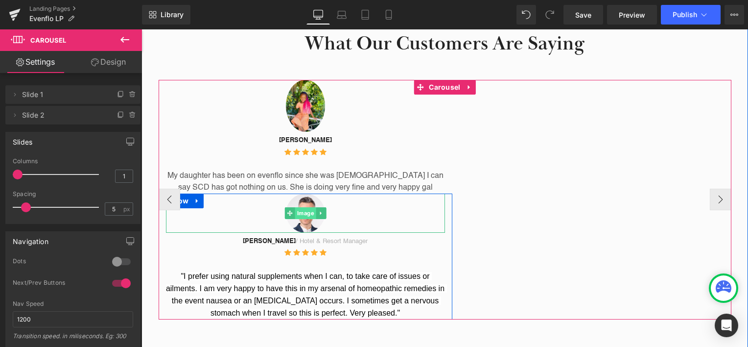
click at [297, 207] on span "Image" at bounding box center [305, 213] width 21 height 12
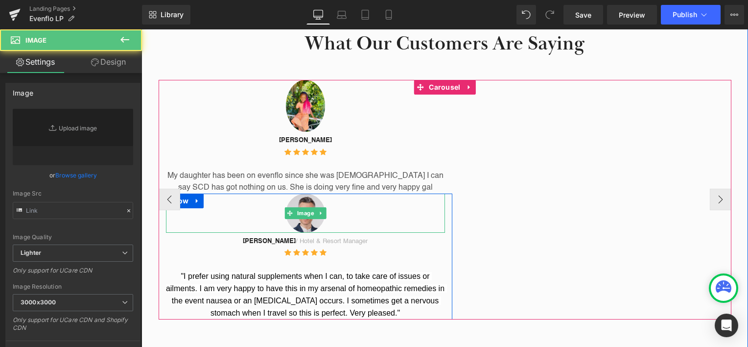
type input "[URL][DOMAIN_NAME]"
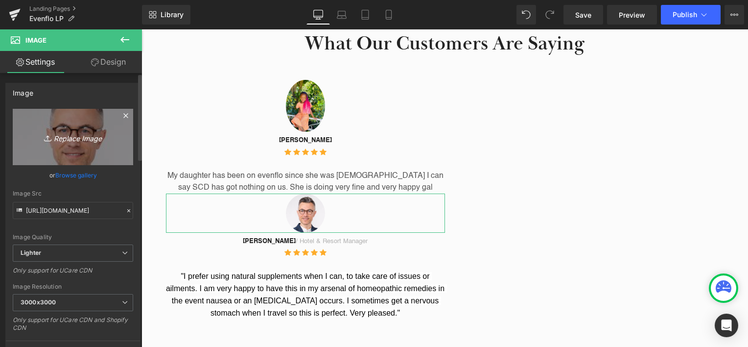
click at [55, 138] on icon "Replace Image" at bounding box center [73, 137] width 78 height 12
type input "C:\fakepath\tu3o2xzxm.jpg"
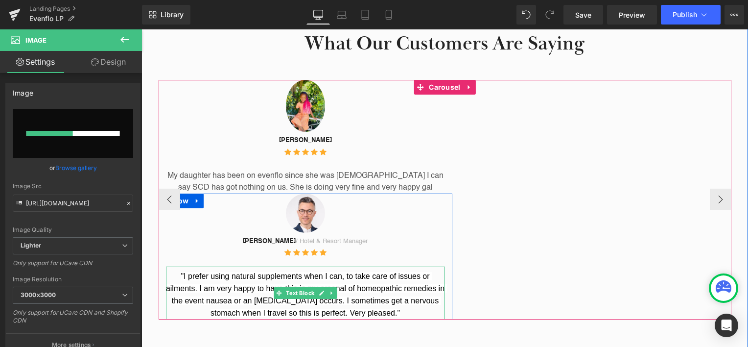
click at [377, 276] on span ""I prefer using natural supplements when I can, to take care of issues or ailme…" at bounding box center [306, 294] width 281 height 45
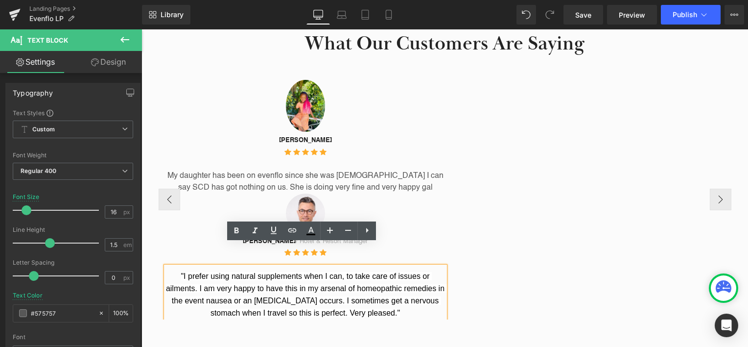
click at [329, 271] on p ""I prefer using natural supplements when I can, to take care of issues or ailme…" at bounding box center [305, 294] width 279 height 49
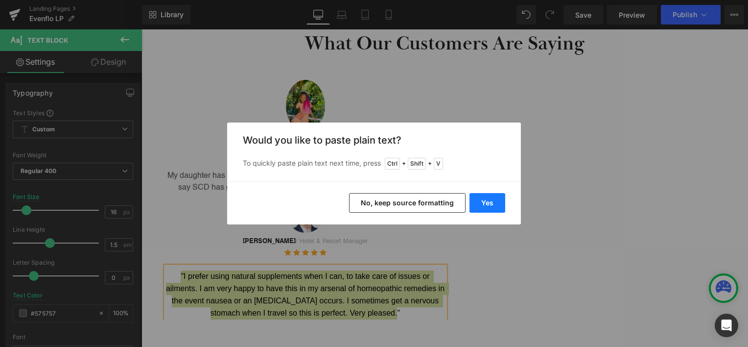
drag, startPoint x: 488, startPoint y: 203, endPoint x: 332, endPoint y: 177, distance: 158.4
click at [488, 203] on button "Yes" at bounding box center [488, 203] width 36 height 20
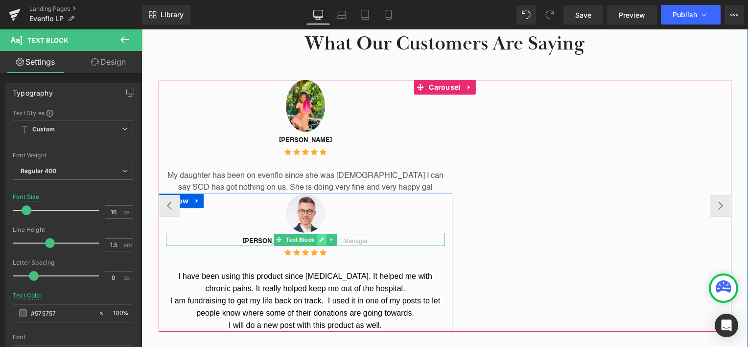
click at [319, 237] on icon at bounding box center [321, 239] width 5 height 5
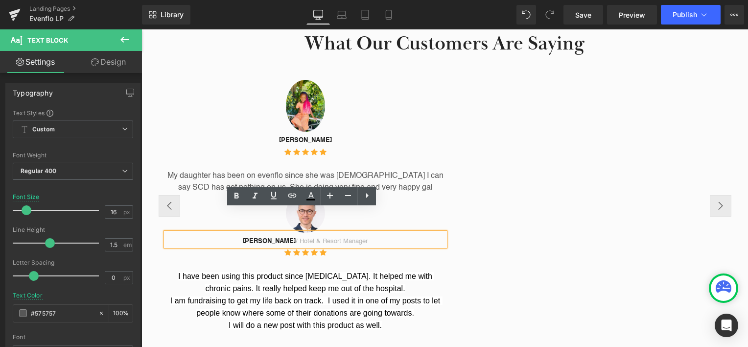
click at [317, 237] on p "[PERSON_NAME] / Hotel & Resort Manager" at bounding box center [305, 242] width 279 height 10
drag, startPoint x: 274, startPoint y: 217, endPoint x: 253, endPoint y: 218, distance: 21.6
click at [253, 237] on p "[PERSON_NAME] / Hotel & Resort Manager" at bounding box center [305, 242] width 279 height 10
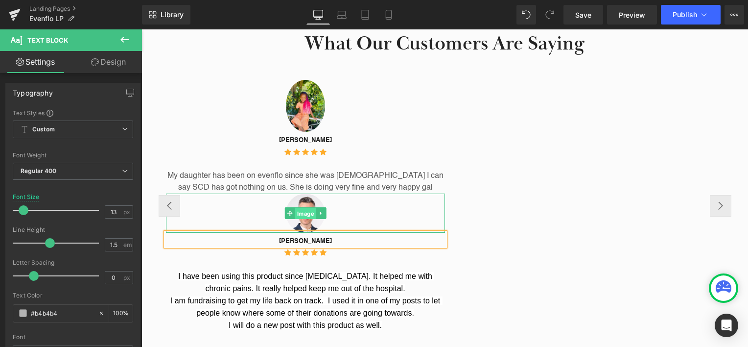
click at [305, 208] on span "Image" at bounding box center [305, 214] width 21 height 12
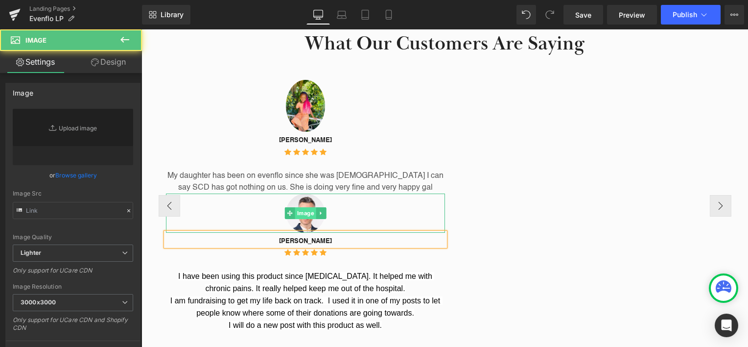
type input "[URL][DOMAIN_NAME]"
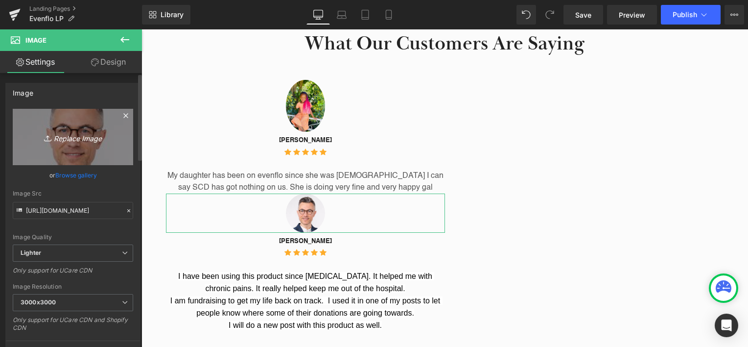
click at [80, 132] on icon "Replace Image" at bounding box center [73, 137] width 78 height 12
type input "C:\fakepath\tu3o2xzxm.jpg"
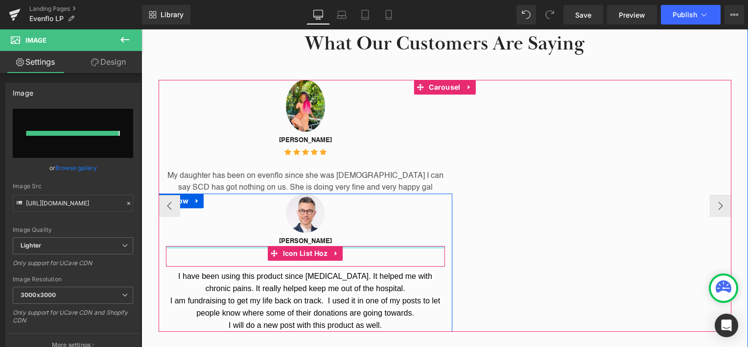
type input "[URL][DOMAIN_NAME]"
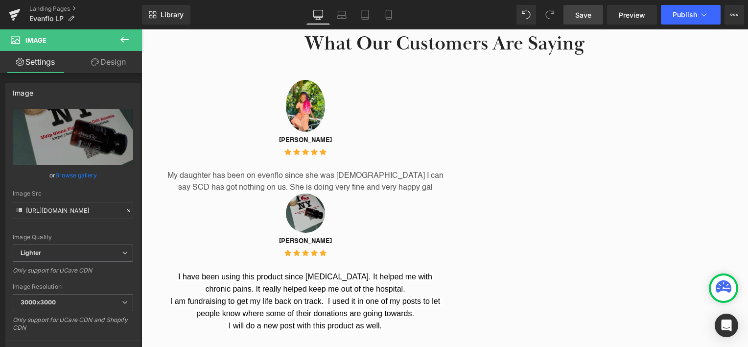
click at [574, 11] on link "Save" at bounding box center [584, 15] width 40 height 20
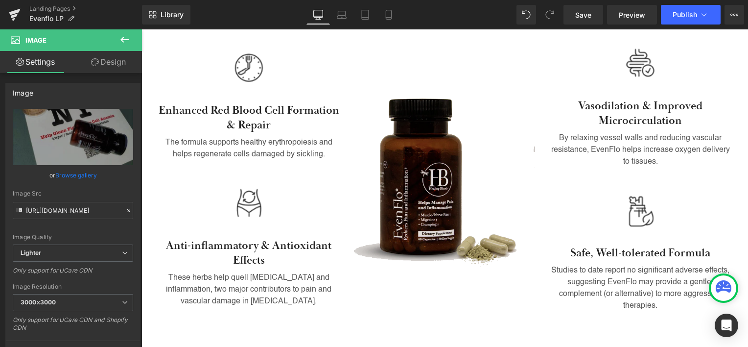
scroll to position [605, 0]
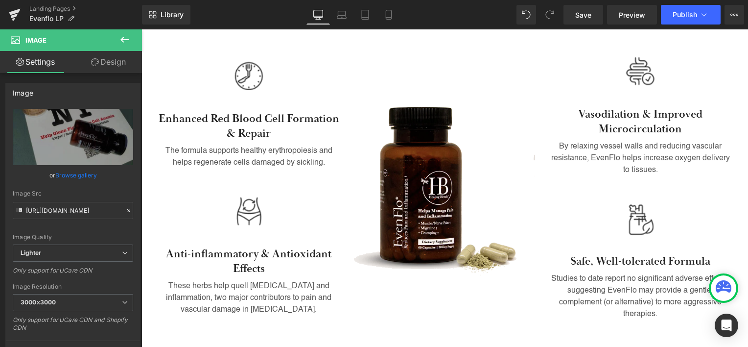
click at [127, 38] on icon at bounding box center [125, 40] width 12 height 12
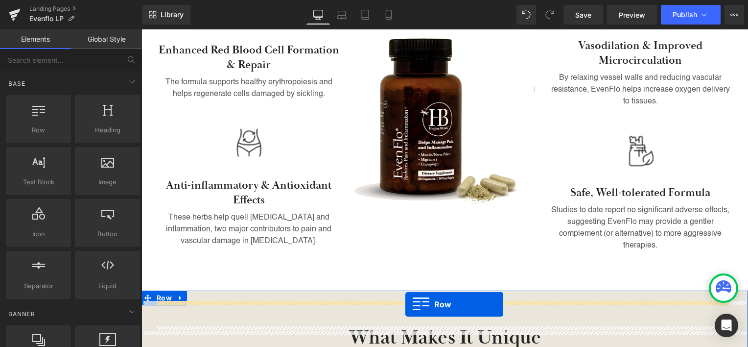
scroll to position [742, 0]
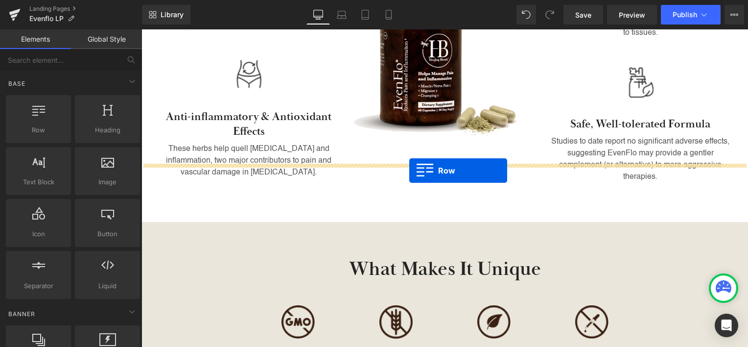
drag, startPoint x: 178, startPoint y: 153, endPoint x: 410, endPoint y: 170, distance: 232.3
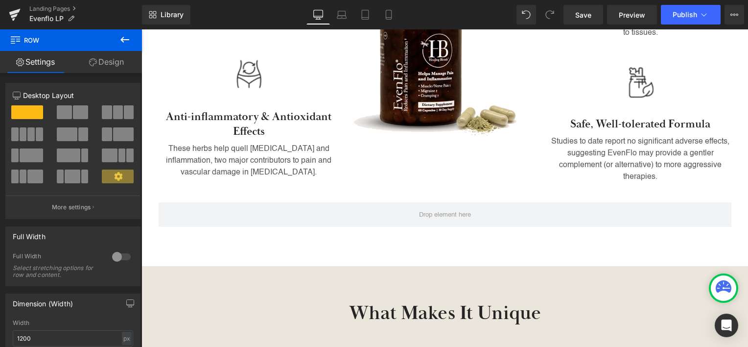
click at [124, 42] on icon at bounding box center [125, 40] width 12 height 12
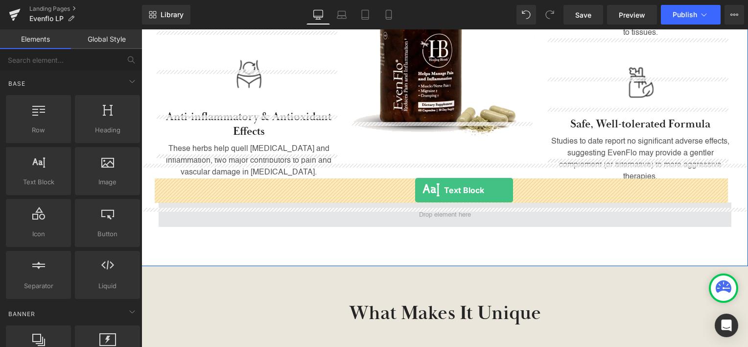
drag, startPoint x: 180, startPoint y: 201, endPoint x: 415, endPoint y: 190, distance: 235.9
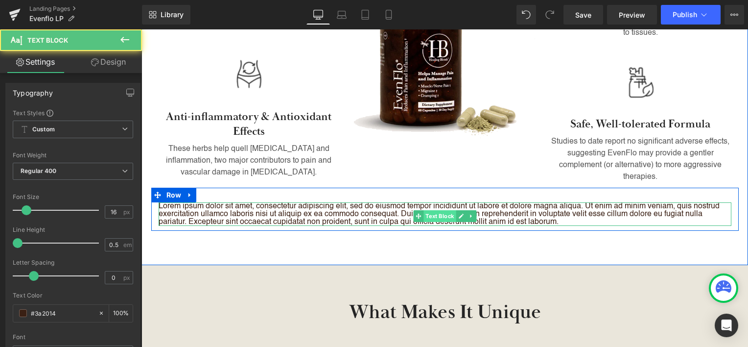
click at [424, 210] on span "Text Block" at bounding box center [440, 216] width 32 height 12
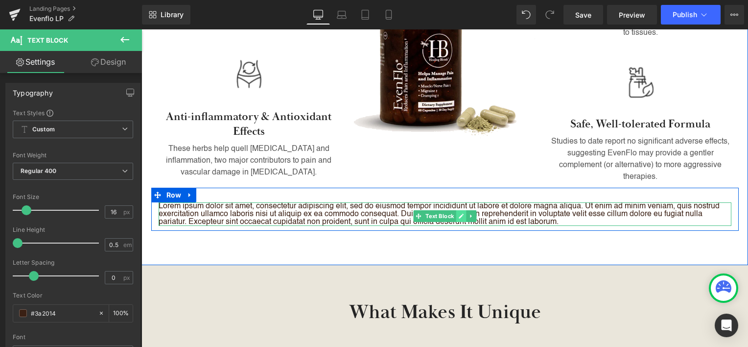
click at [456, 210] on link at bounding box center [461, 216] width 10 height 12
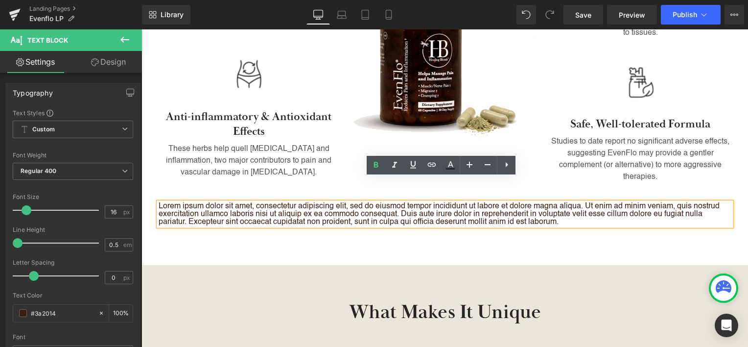
click at [455, 202] on p "Lorem ipsum dolor sit amet, consectetur adipiscing elit, sed do eiusmod tempor …" at bounding box center [445, 214] width 573 height 24
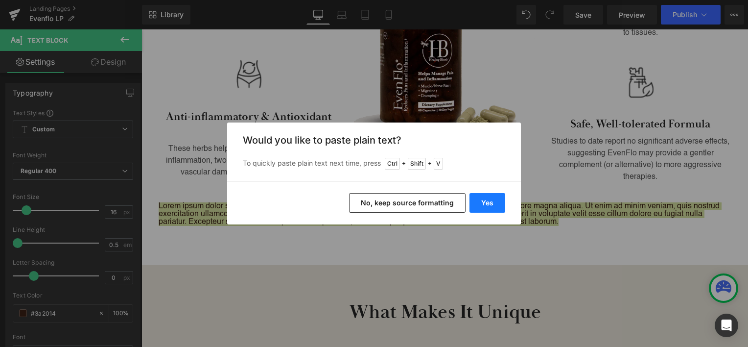
click at [500, 199] on button "Yes" at bounding box center [488, 203] width 36 height 20
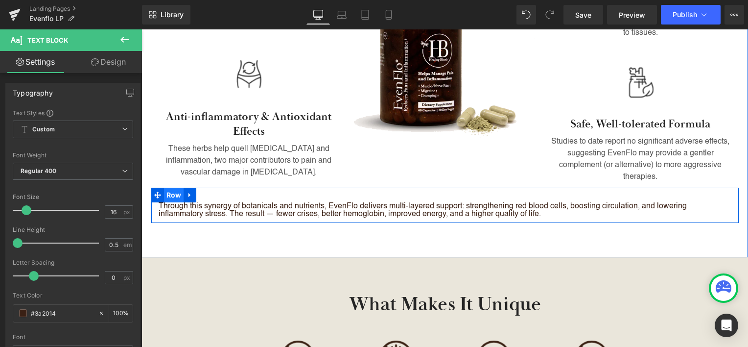
click at [172, 188] on span "Row" at bounding box center [174, 195] width 20 height 15
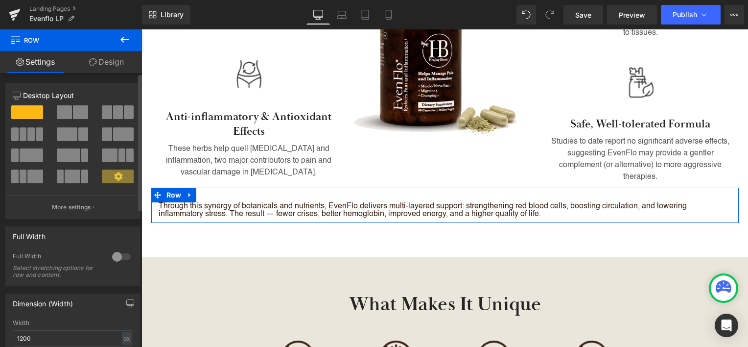
click at [114, 257] on div at bounding box center [122, 257] width 24 height 16
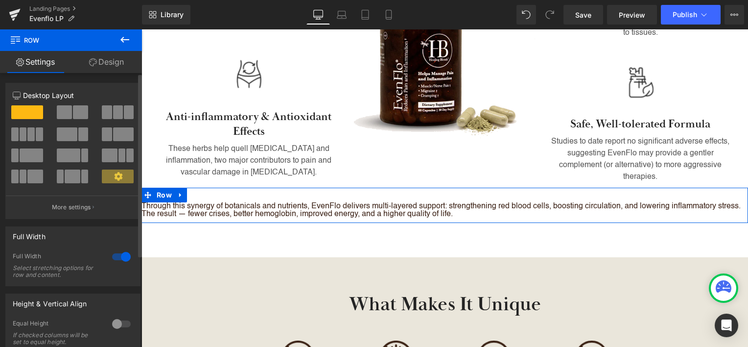
click at [119, 257] on div at bounding box center [122, 257] width 24 height 16
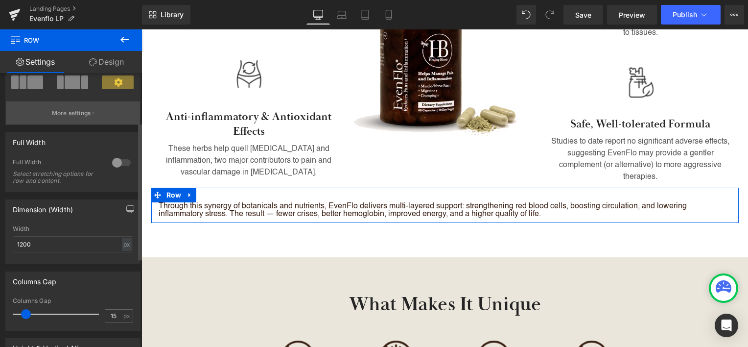
scroll to position [98, 0]
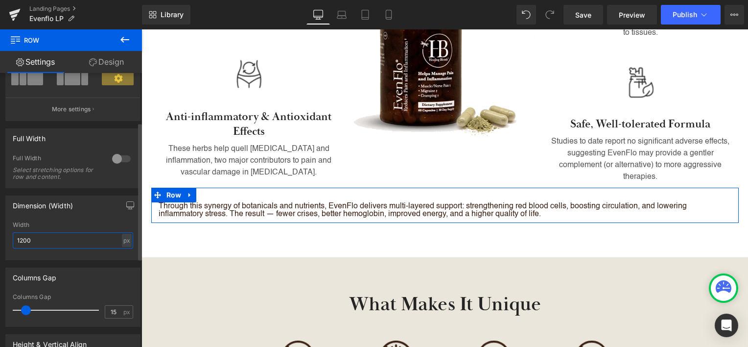
drag, startPoint x: 56, startPoint y: 243, endPoint x: 5, endPoint y: 234, distance: 52.2
click at [5, 234] on div "Dimension (Width) 1200px Width 1200 px % px" at bounding box center [72, 227] width 135 height 65
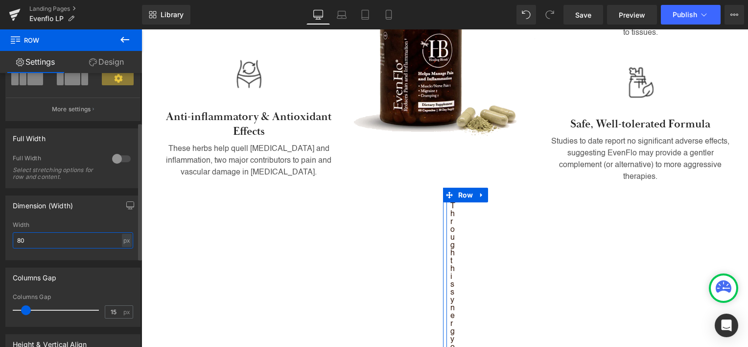
type input "800"
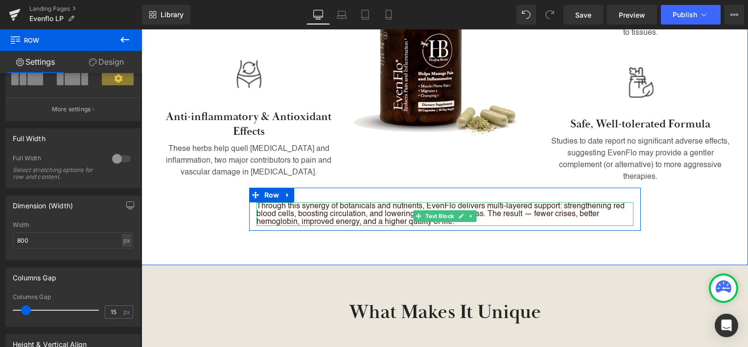
click at [304, 202] on p "Through this synergy of botanicals and nutrients, EvenFlo delivers multi-layere…" at bounding box center [445, 214] width 377 height 24
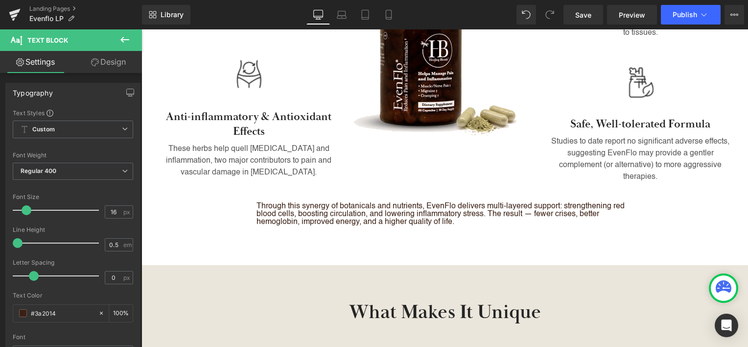
click at [112, 65] on link "Design" at bounding box center [108, 62] width 71 height 22
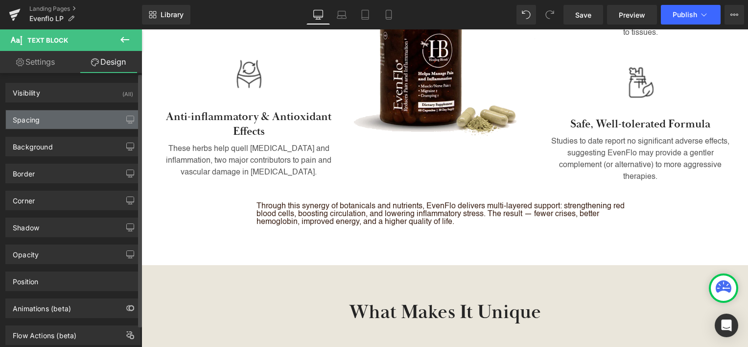
type input "0"
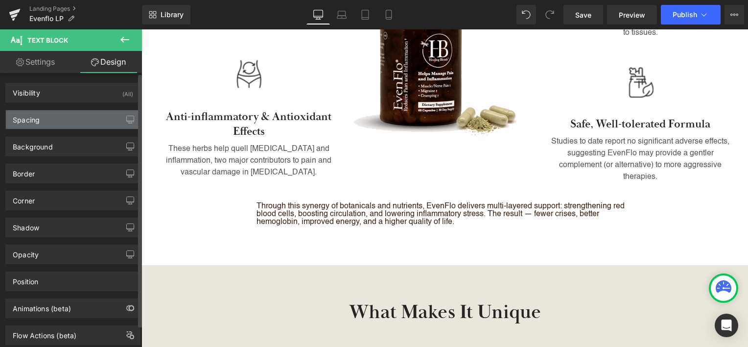
type input "0"
click at [104, 117] on div "Spacing" at bounding box center [73, 119] width 134 height 19
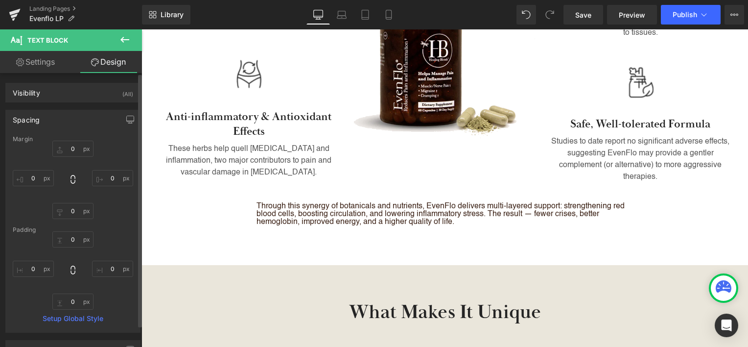
click at [104, 117] on div "Spacing" at bounding box center [73, 119] width 134 height 19
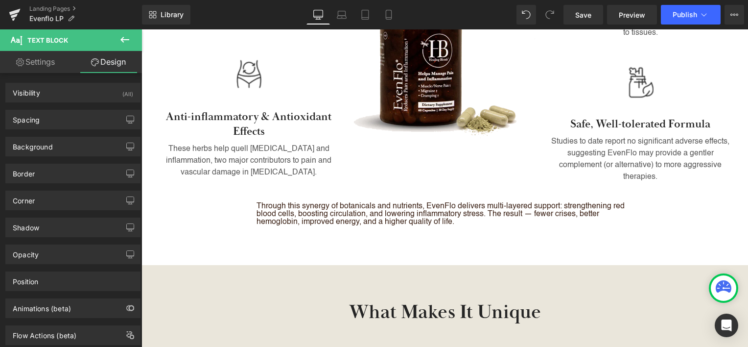
click at [49, 67] on link "Settings" at bounding box center [35, 62] width 71 height 22
type input "100"
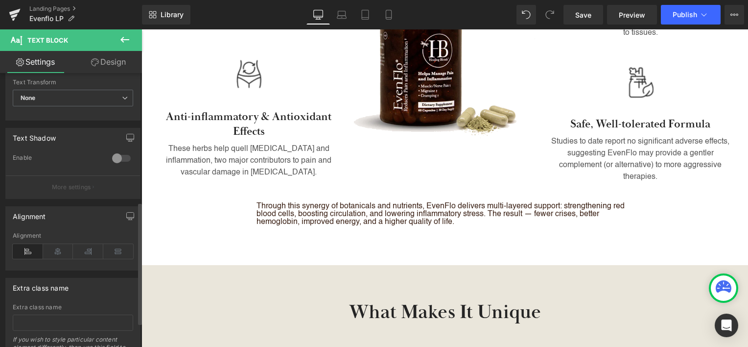
scroll to position [294, 0]
click at [60, 247] on icon at bounding box center [58, 248] width 30 height 15
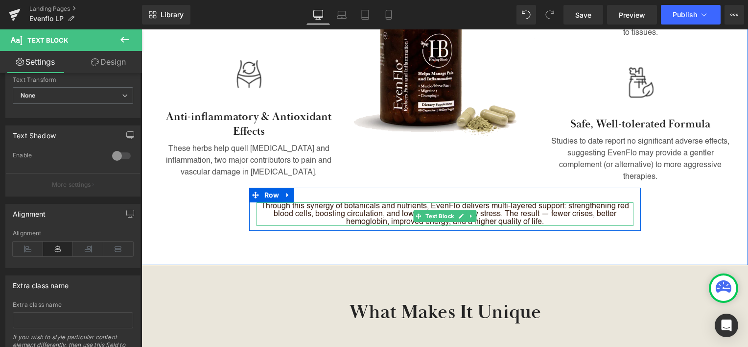
click at [555, 202] on p "Through this synergy of botanicals and nutrients, EvenFlo delivers multi-layere…" at bounding box center [445, 214] width 377 height 24
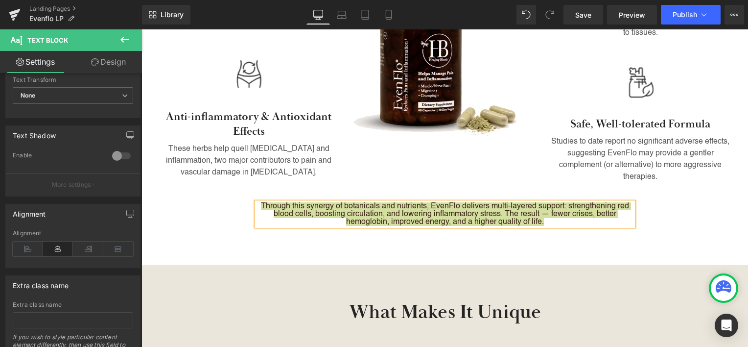
click at [114, 63] on link "Design" at bounding box center [108, 62] width 71 height 22
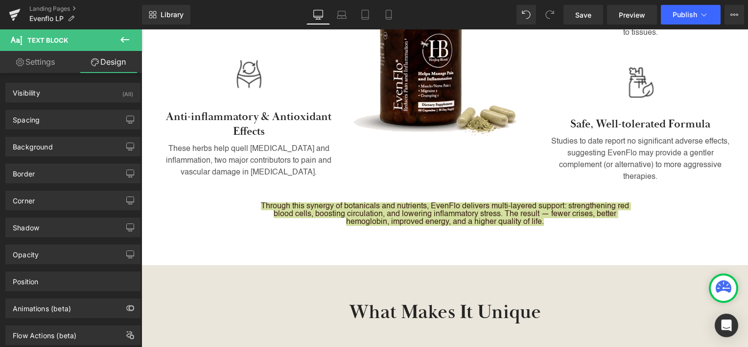
click at [53, 65] on link "Settings" at bounding box center [35, 62] width 71 height 22
type input "100"
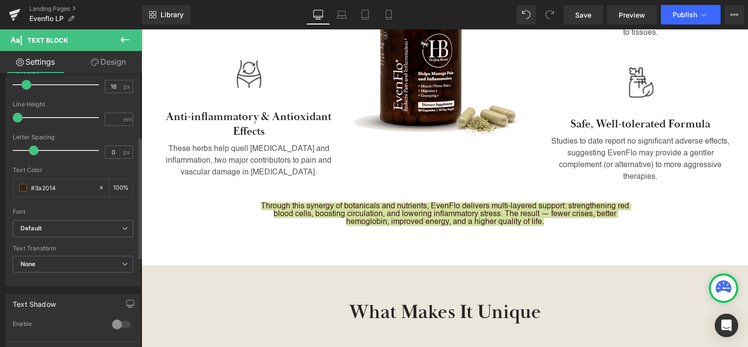
scroll to position [147, 0]
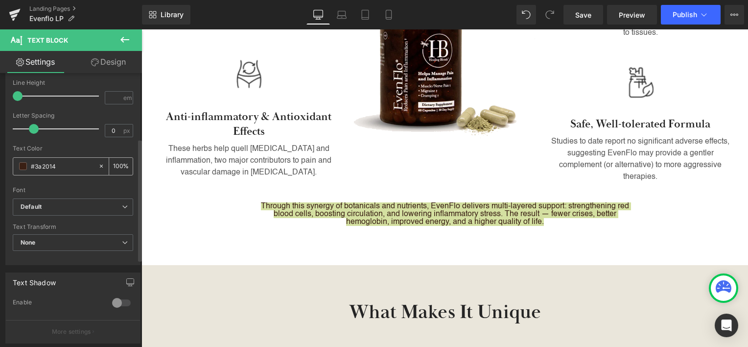
click at [23, 167] on span at bounding box center [23, 166] width 8 height 8
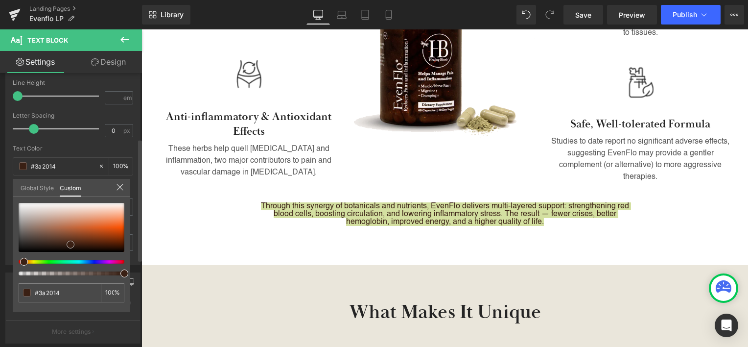
type input "#332f2d"
type input "#353535"
type input "#383838"
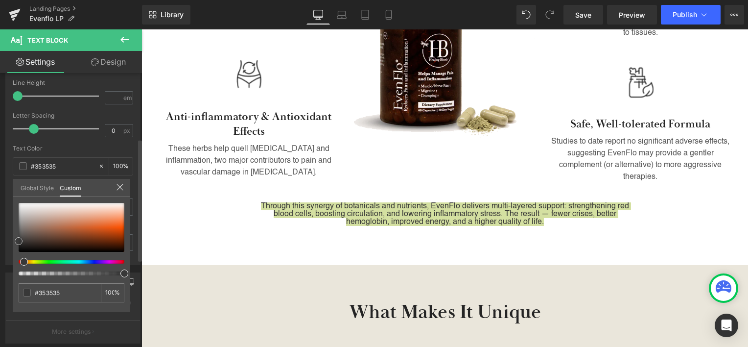
type input "#383838"
type input "#3f3f3f"
type input "#444444"
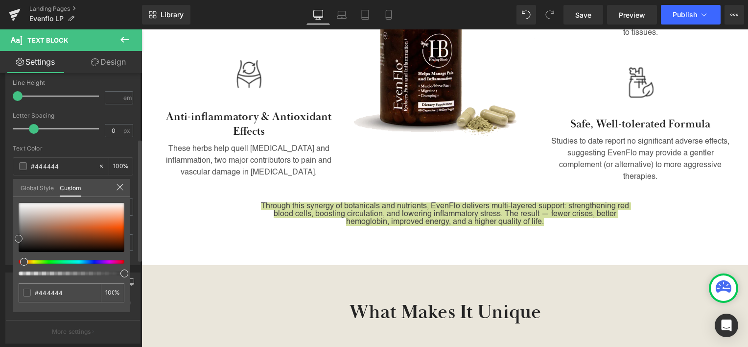
type input "#424242"
drag, startPoint x: 25, startPoint y: 242, endPoint x: 18, endPoint y: 239, distance: 7.7
click at [19, 239] on div at bounding box center [72, 227] width 106 height 49
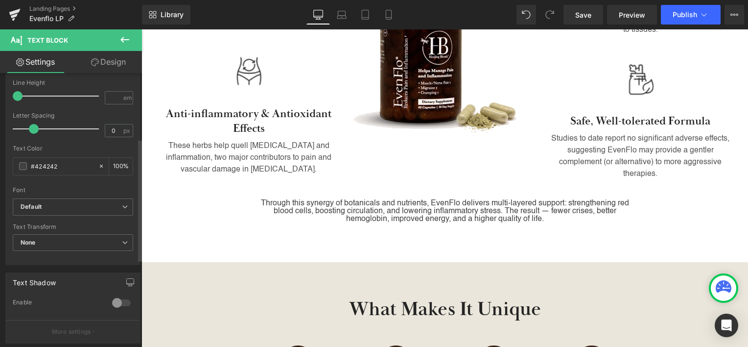
scroll to position [748, 0]
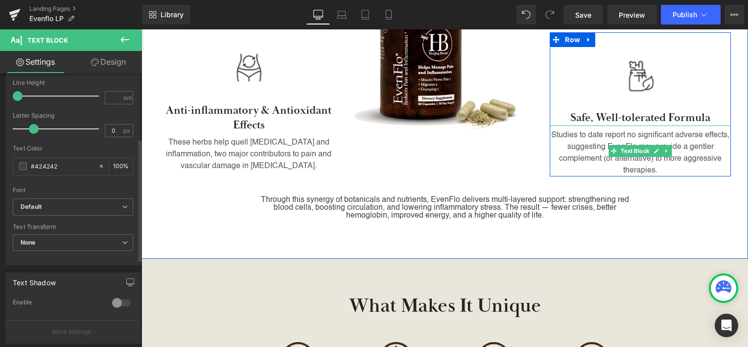
click at [674, 129] on p "Studies to date report no significant adverse effects, suggesting EvenFlo may p…" at bounding box center [640, 152] width 181 height 47
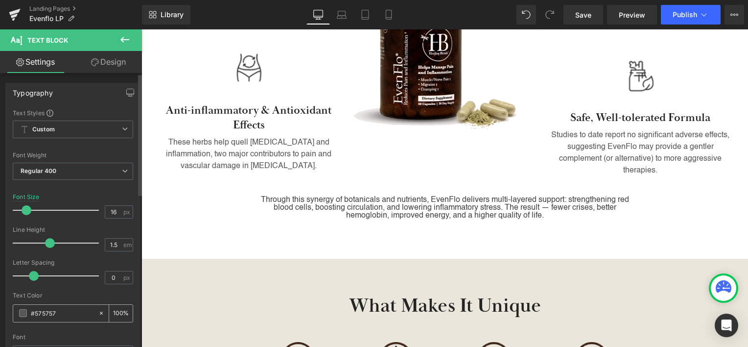
drag, startPoint x: 55, startPoint y: 314, endPoint x: 32, endPoint y: 315, distance: 23.5
click at [32, 315] on input "#575757" at bounding box center [62, 313] width 63 height 11
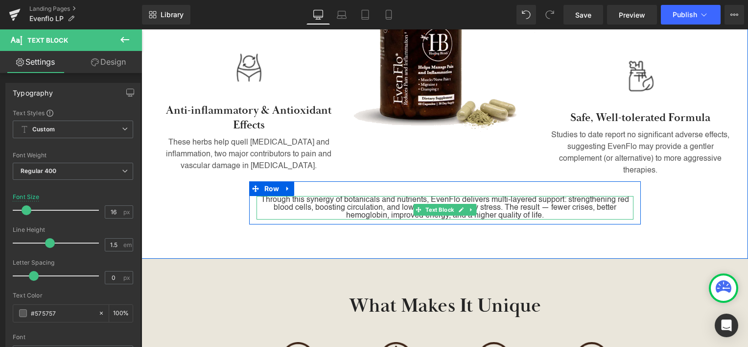
click at [381, 196] on p "Through this synergy of botanicals and nutrients, EvenFlo delivers multi-layere…" at bounding box center [445, 208] width 377 height 24
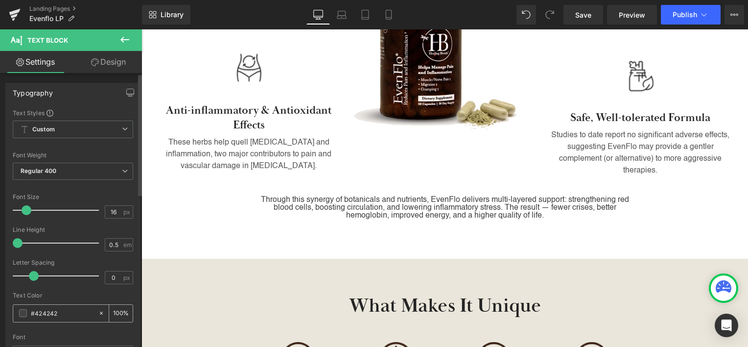
drag, startPoint x: 66, startPoint y: 310, endPoint x: 23, endPoint y: 312, distance: 43.7
click at [23, 312] on div "#424242" at bounding box center [55, 313] width 85 height 17
paste input "575757"
type input "#575757"
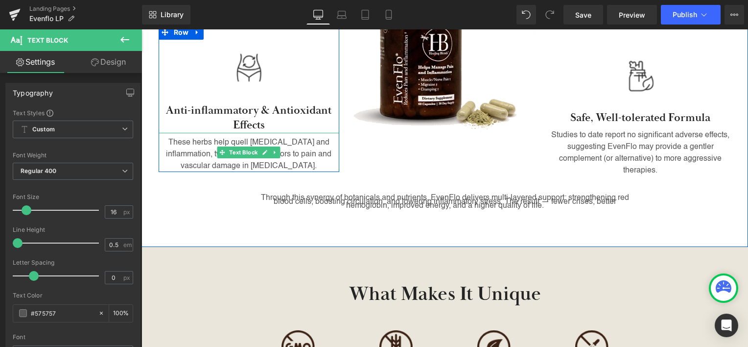
click at [315, 137] on p "These herbs help quell [MEDICAL_DATA] and inflammation, two major contributors …" at bounding box center [249, 154] width 181 height 35
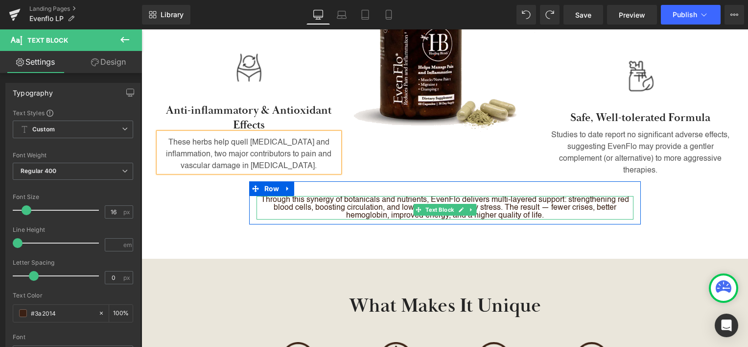
click at [348, 196] on p "Through this synergy of botanicals and nutrients, EvenFlo delivers multi-layere…" at bounding box center [445, 208] width 377 height 24
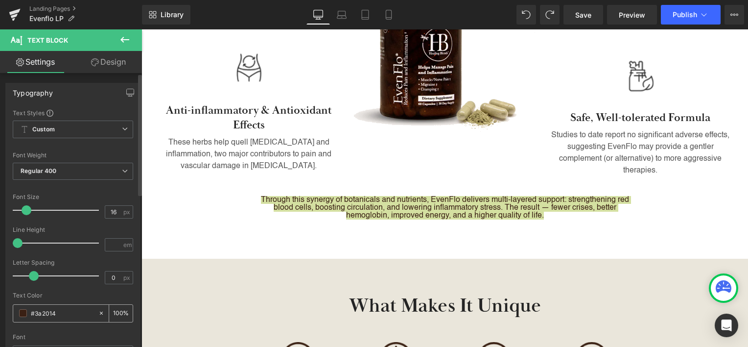
drag, startPoint x: 63, startPoint y: 313, endPoint x: 32, endPoint y: 315, distance: 31.4
click at [32, 315] on input "#3a2014" at bounding box center [62, 313] width 63 height 11
paste input "575757"
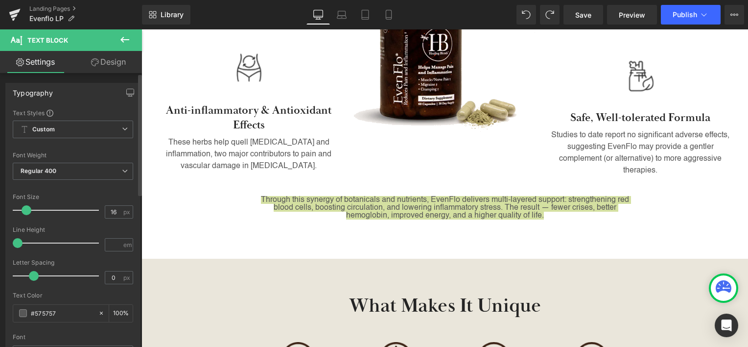
type input "#575757"
click at [55, 298] on div "Text Color" at bounding box center [73, 295] width 121 height 7
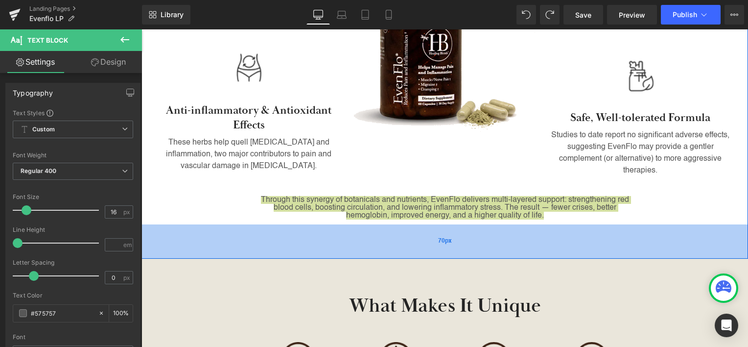
click at [272, 224] on div "70px" at bounding box center [445, 241] width 607 height 34
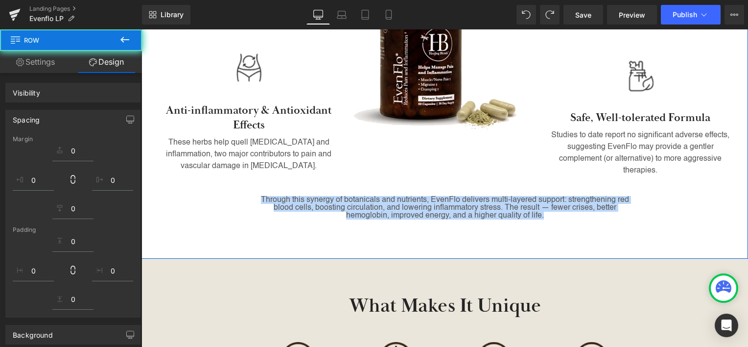
click at [294, 181] on div "Through this synergy of botanicals and nutrients, EvenFlo delivers multi-layere…" at bounding box center [445, 202] width 392 height 43
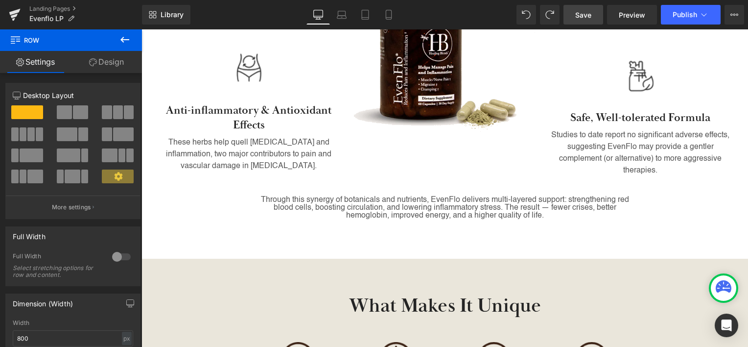
click at [585, 16] on span "Save" at bounding box center [584, 15] width 16 height 10
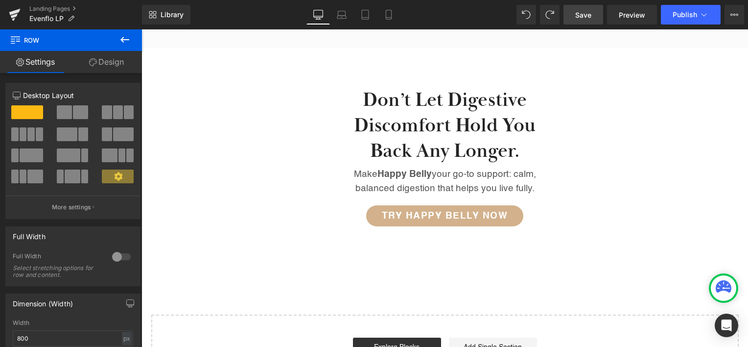
scroll to position [1360, 0]
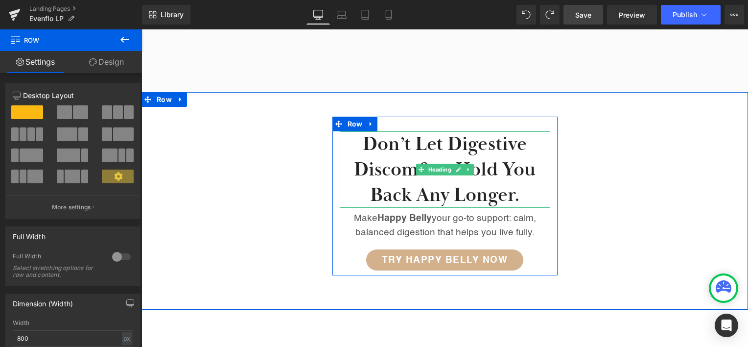
click at [482, 136] on h2 "Don’t let digestive discomfort hold you back any longer." at bounding box center [445, 169] width 211 height 76
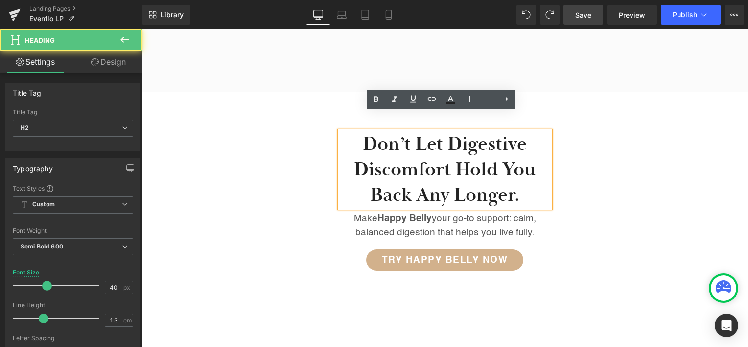
click at [482, 136] on h2 "Don’t let digestive discomfort hold you back any longer." at bounding box center [445, 169] width 211 height 76
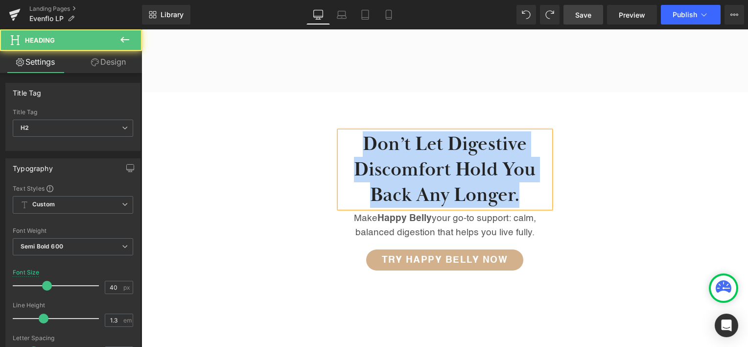
paste div
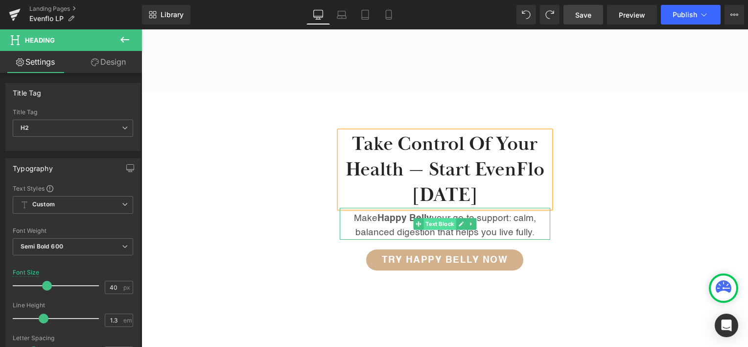
click at [435, 218] on span "Text Block" at bounding box center [440, 224] width 32 height 12
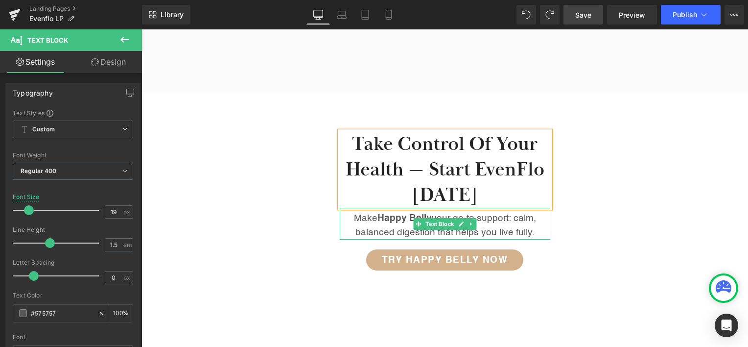
click at [459, 221] on icon at bounding box center [461, 223] width 5 height 5
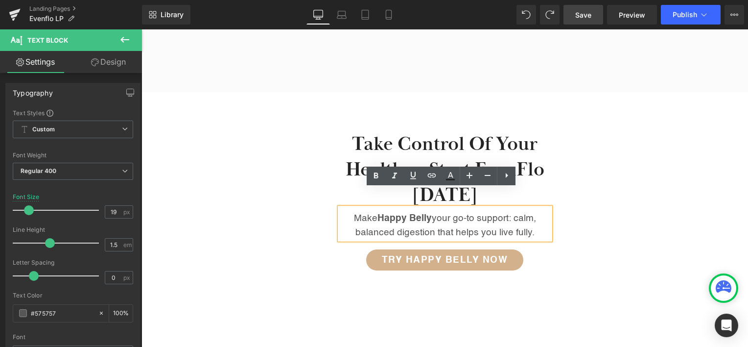
click at [454, 212] on p "Make Happy Belly your go-to support: calm, balanced digestion that helps you li…" at bounding box center [445, 226] width 211 height 28
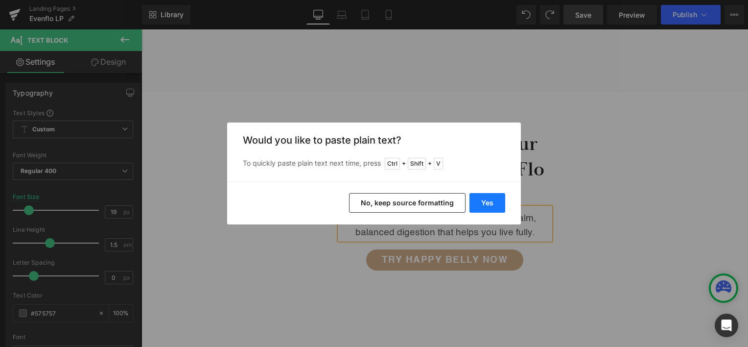
click at [480, 200] on button "Yes" at bounding box center [488, 203] width 36 height 20
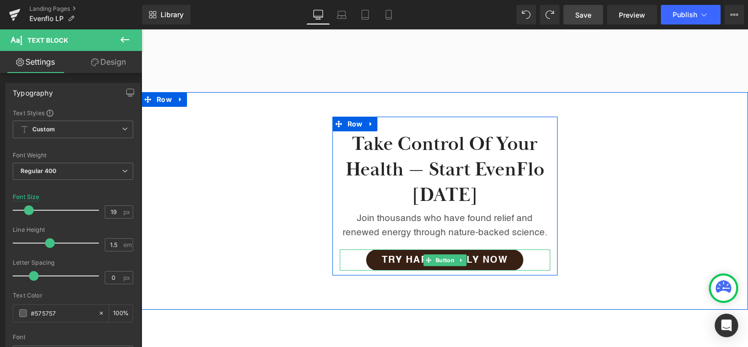
click at [495, 255] on span "Try Happy Belly Now" at bounding box center [445, 259] width 126 height 9
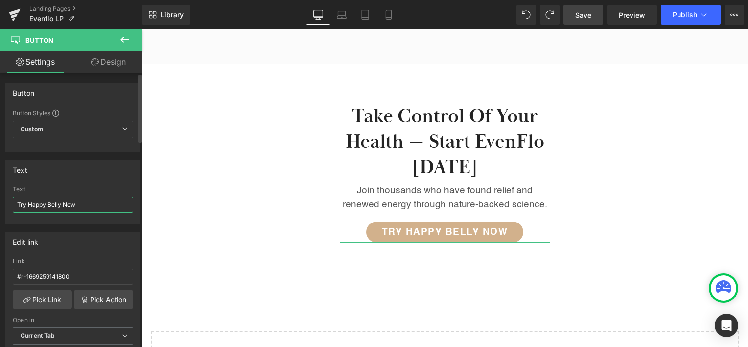
click at [38, 203] on input "Try Happy Belly Now" at bounding box center [73, 204] width 121 height 16
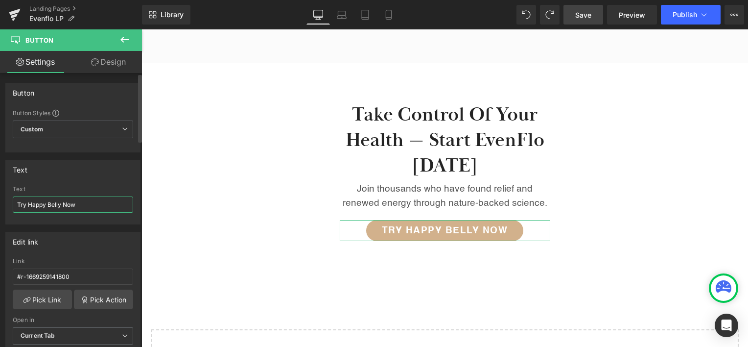
drag, startPoint x: 38, startPoint y: 203, endPoint x: 55, endPoint y: 203, distance: 17.6
click at [55, 203] on input "Try Happy Belly Now" at bounding box center [73, 204] width 121 height 16
type input "Try Evenflo Now"
click at [88, 176] on div "Text" at bounding box center [73, 169] width 134 height 19
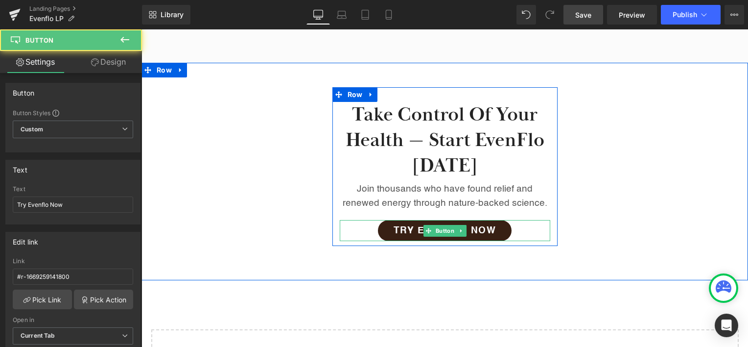
click at [469, 226] on span "Try Evenflo Now" at bounding box center [445, 230] width 103 height 9
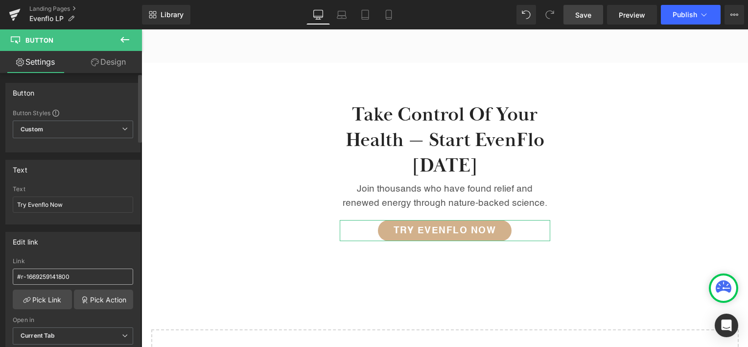
scroll to position [1403, 0]
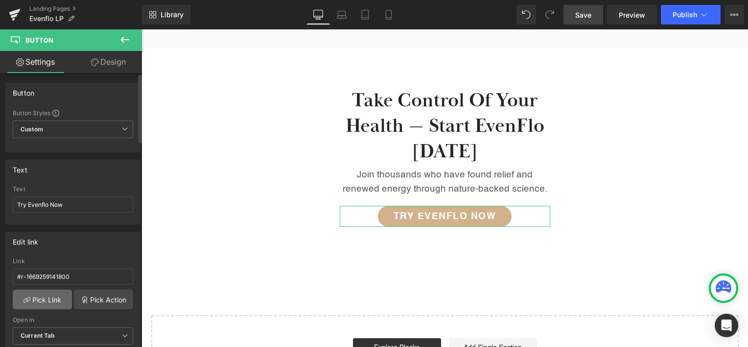
click at [53, 297] on link "Pick Link" at bounding box center [42, 300] width 59 height 20
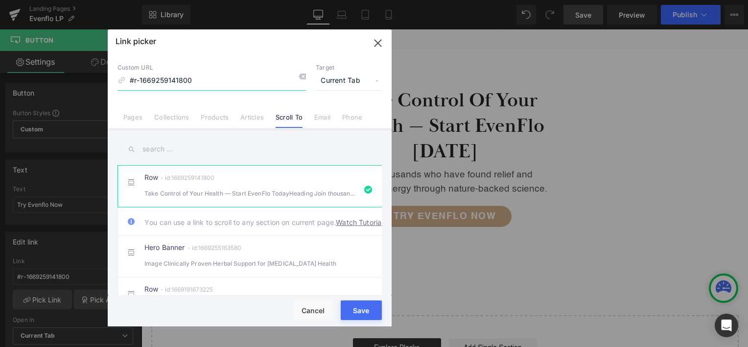
drag, startPoint x: 212, startPoint y: 78, endPoint x: 74, endPoint y: 75, distance: 138.2
click at [74, 75] on div "Link picker Back to Library Insert Custom URL #r-1669259141800 Target Current T…" at bounding box center [374, 173] width 748 height 347
paste input "[URL][DOMAIN_NAME]"
type input "[URL][DOMAIN_NAME]"
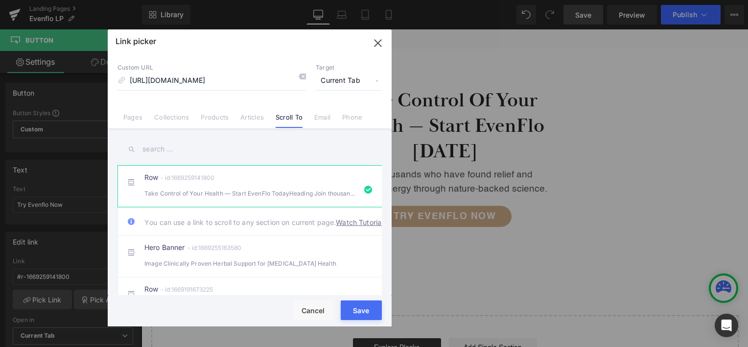
scroll to position [0, 0]
click at [361, 308] on div "Rendering Content" at bounding box center [374, 308] width 60 height 11
click at [357, 312] on div "Rendering Content" at bounding box center [374, 308] width 60 height 11
click at [374, 41] on icon "button" at bounding box center [378, 43] width 16 height 16
type input "[URL][DOMAIN_NAME]"
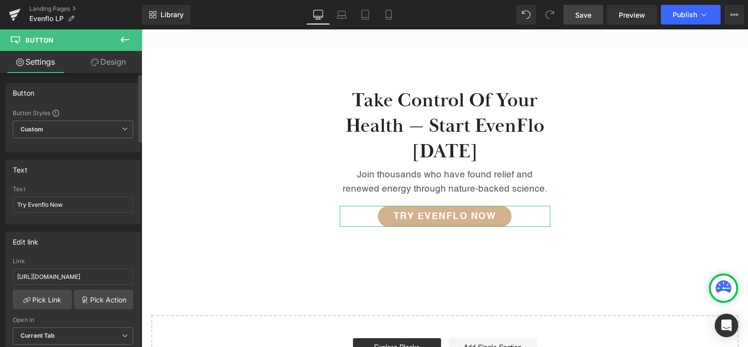
click at [107, 244] on div "Edit link" at bounding box center [73, 241] width 134 height 19
drag, startPoint x: 234, startPoint y: 304, endPoint x: 200, endPoint y: 288, distance: 37.7
click at [117, 258] on div "Link" at bounding box center [73, 261] width 121 height 7
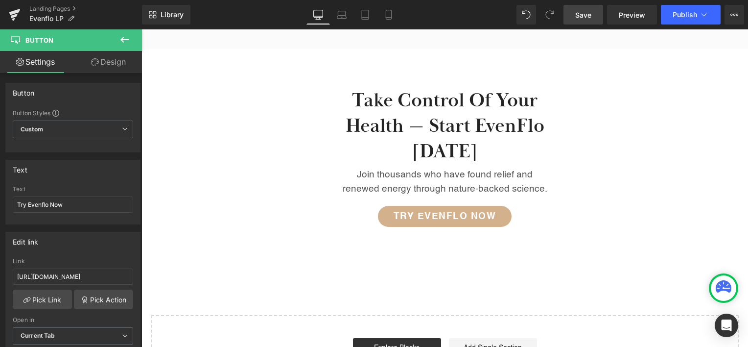
click at [592, 12] on span "Save" at bounding box center [584, 15] width 16 height 10
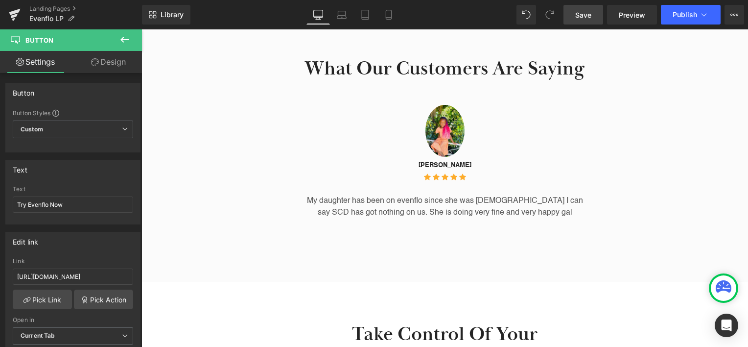
scroll to position [1160, 0]
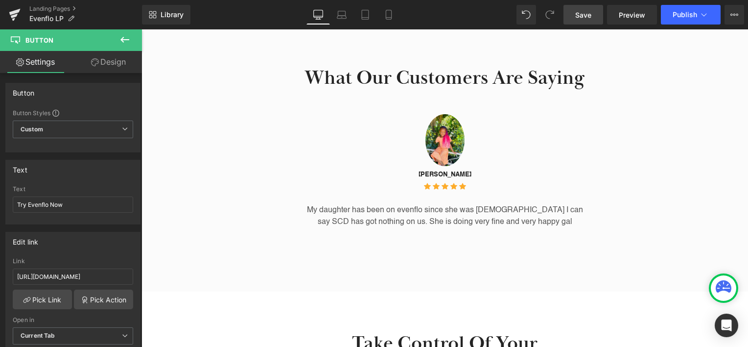
click at [584, 11] on span "Save" at bounding box center [584, 15] width 16 height 10
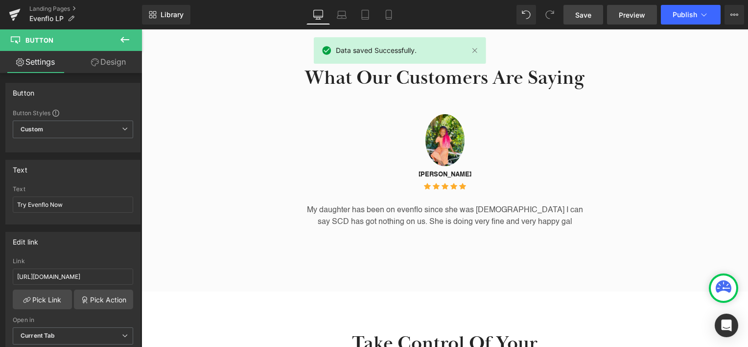
click at [626, 19] on span "Preview" at bounding box center [632, 15] width 26 height 10
